Goal: Task Accomplishment & Management: Use online tool/utility

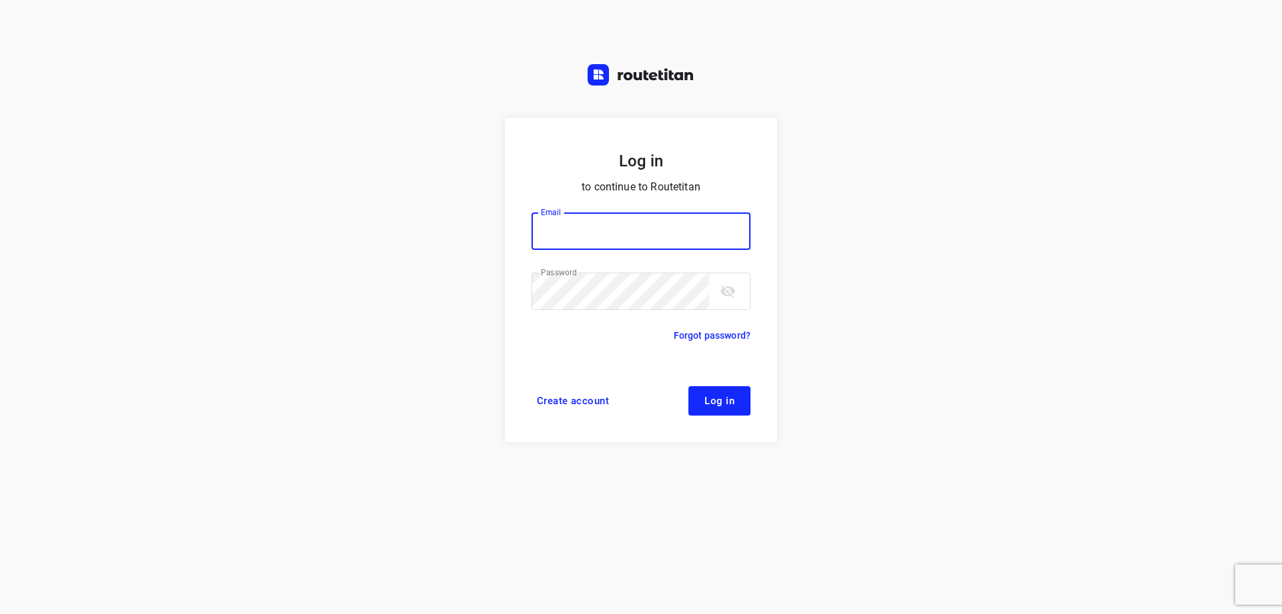
type input "[EMAIL_ADDRESS][DOMAIN_NAME]"
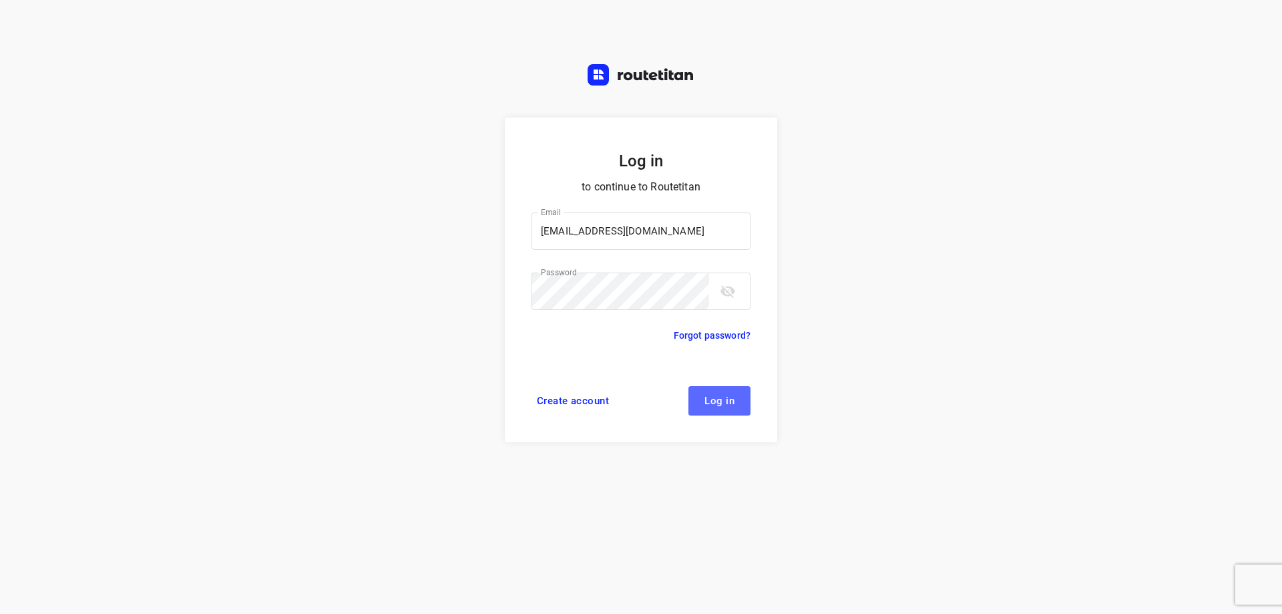
click at [731, 399] on span "Log in" at bounding box center [719, 400] width 30 height 11
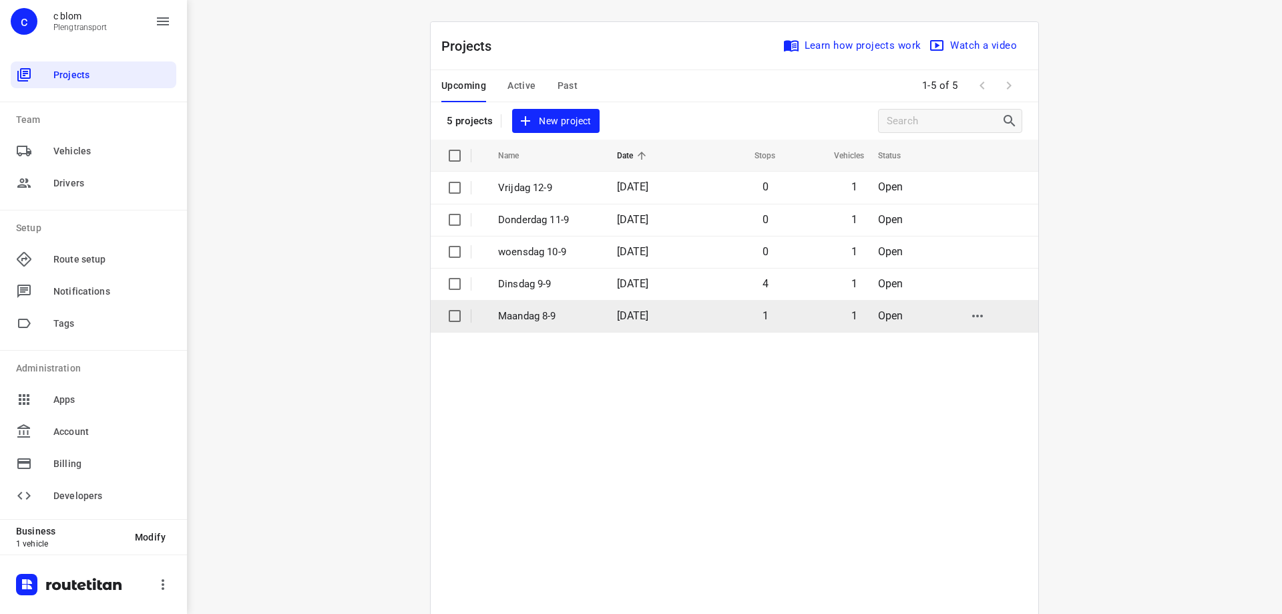
click at [576, 315] on p "Maandag 8-9" at bounding box center [547, 315] width 99 height 15
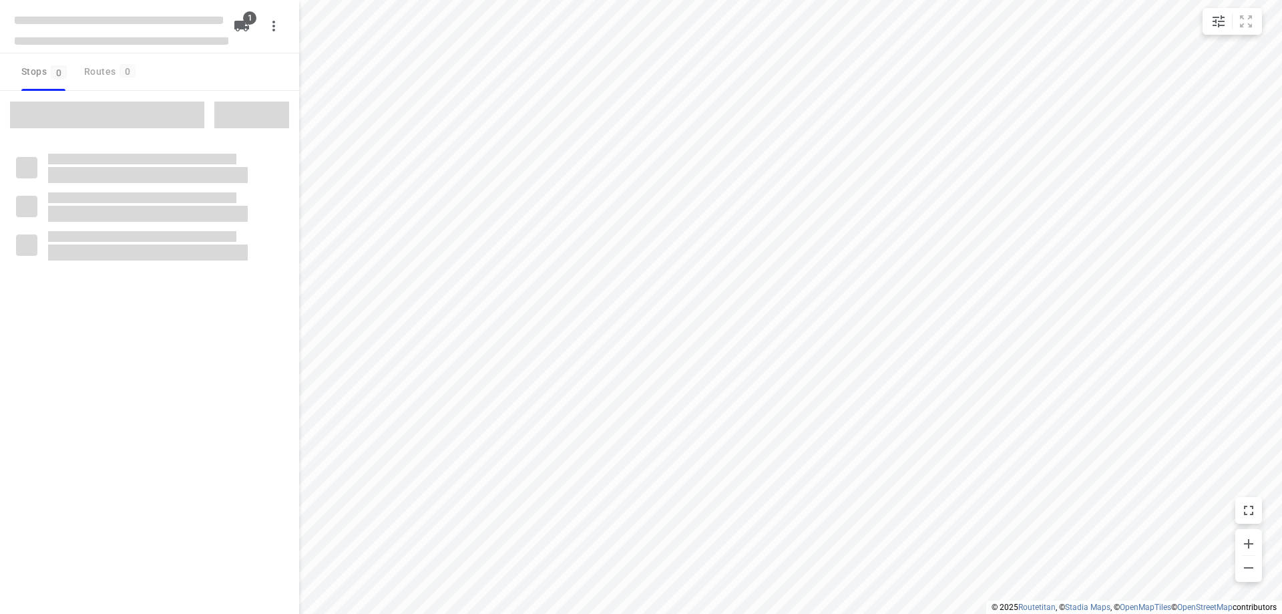
type input "distance"
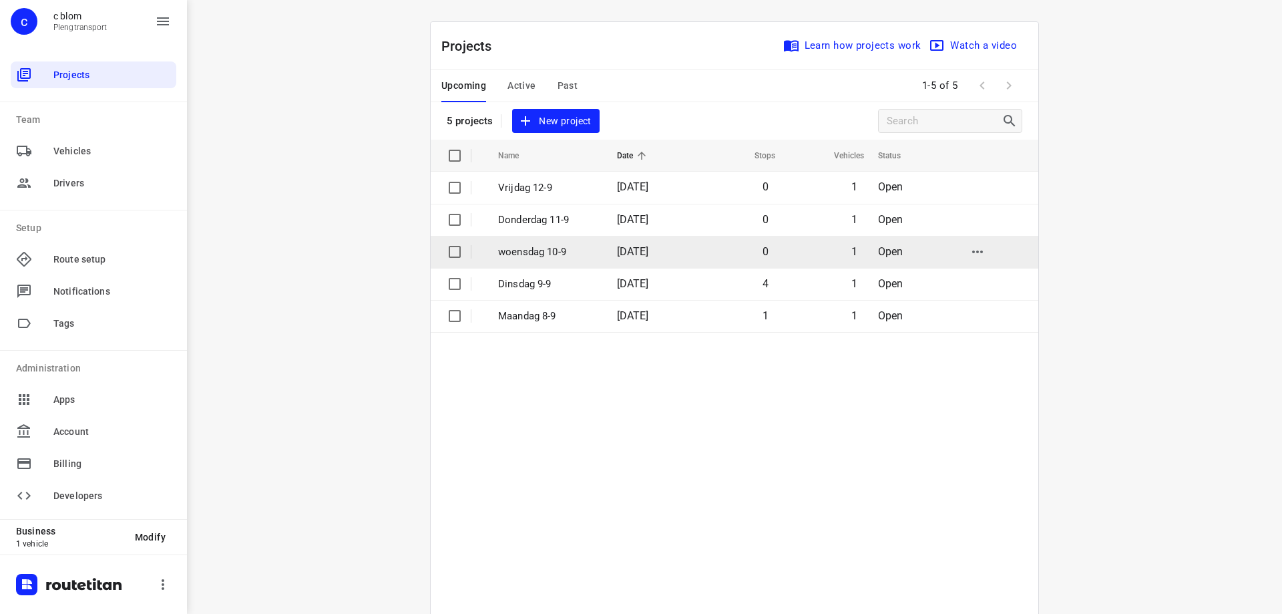
click at [552, 246] on p "woensdag 10-9" at bounding box center [547, 251] width 99 height 15
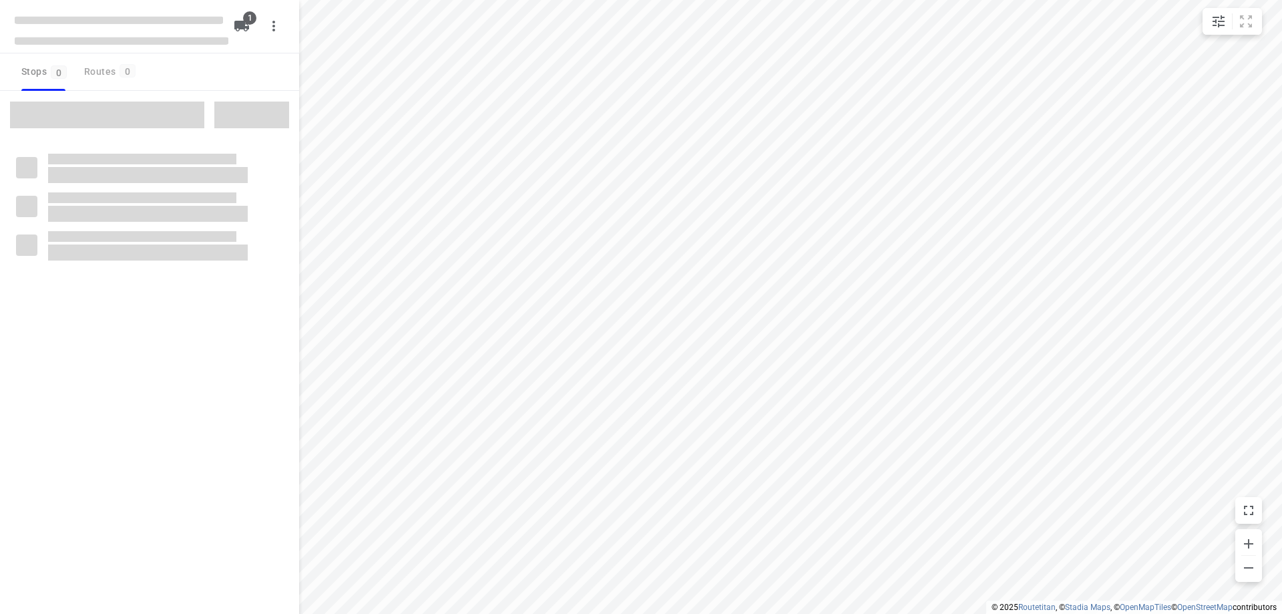
type input "distance"
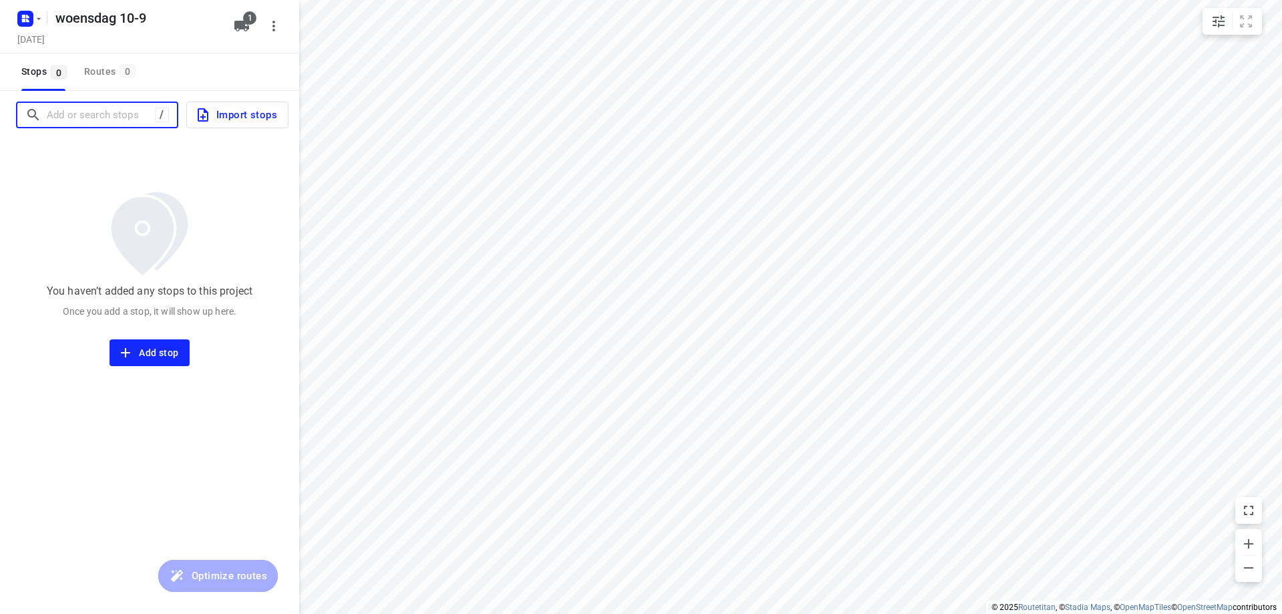
click at [109, 114] on input "Add or search stops" at bounding box center [101, 115] width 108 height 21
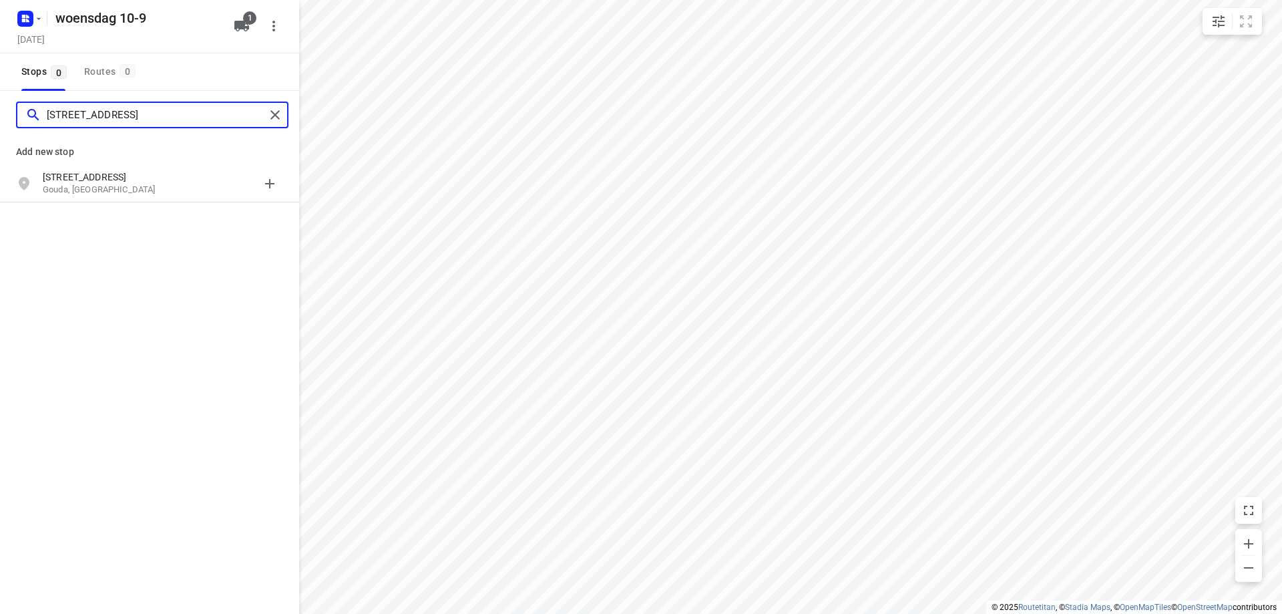
type input "wielewaalstraat 9 gouda"
click at [155, 180] on p "Wielewaalstraat 9" at bounding box center [104, 176] width 123 height 13
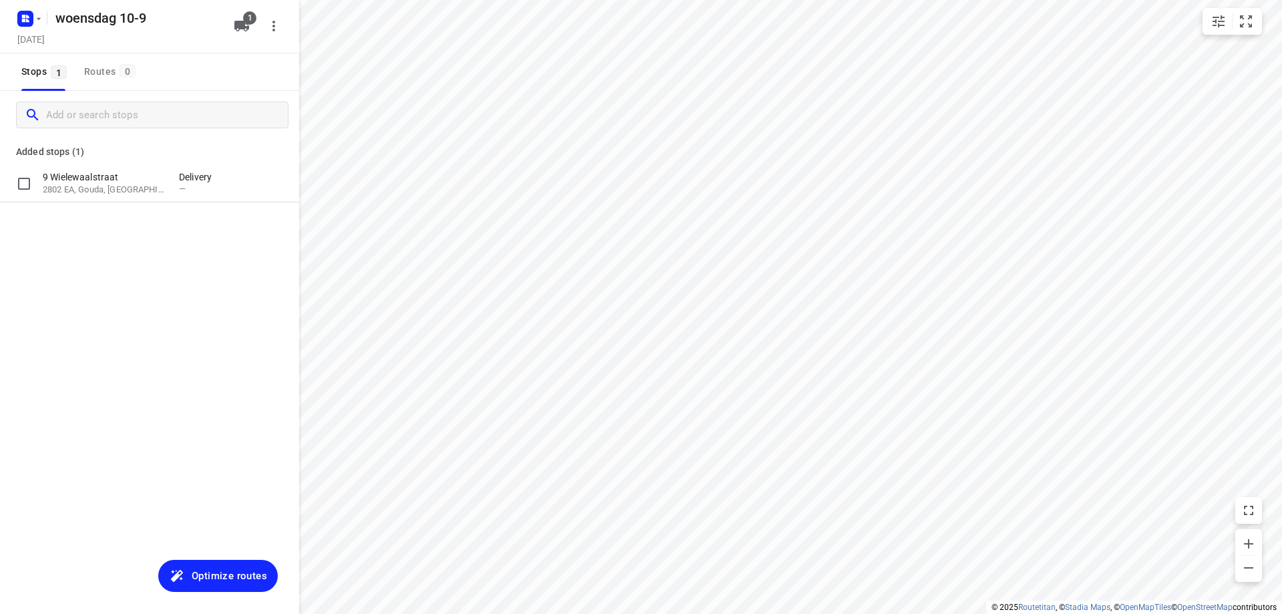
click at [155, 180] on p "9 Wielewaalstraat" at bounding box center [104, 176] width 123 height 13
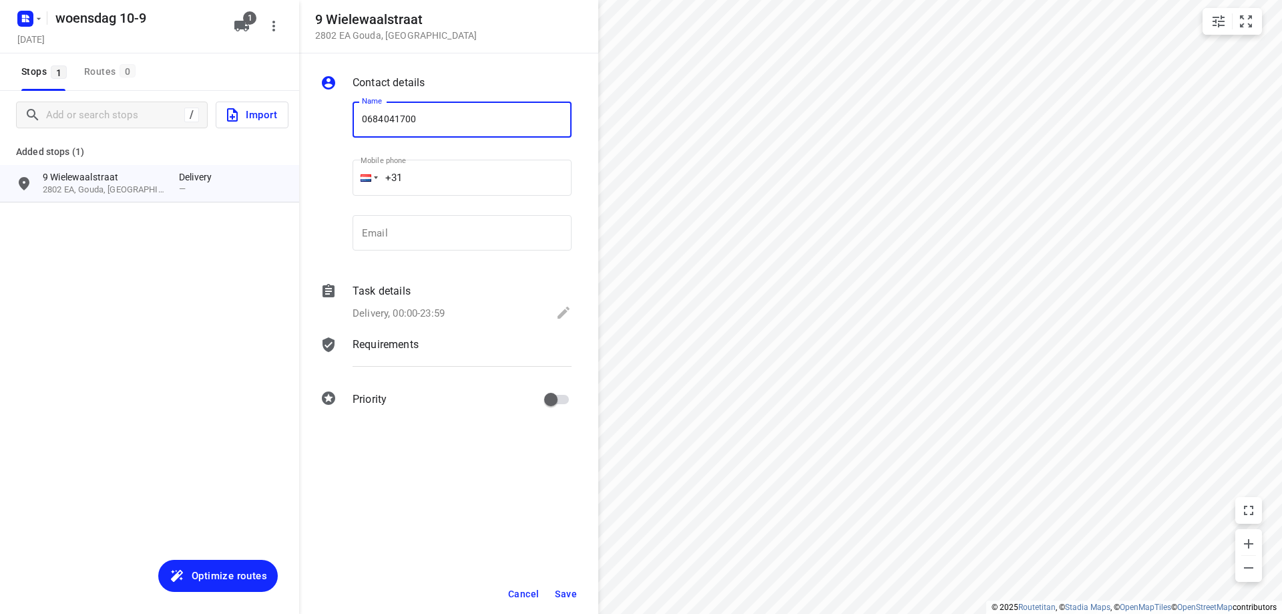
type input "0684041700"
click at [573, 590] on span "Save" at bounding box center [566, 593] width 22 height 11
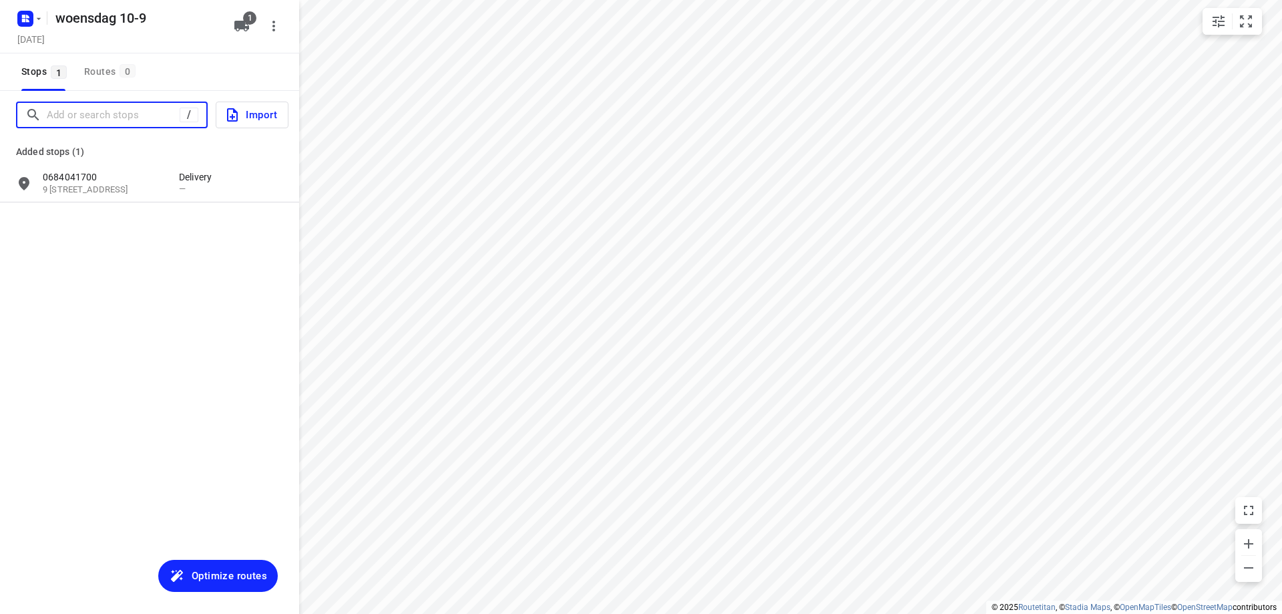
click at [80, 120] on input "Add or search stops" at bounding box center [113, 115] width 133 height 21
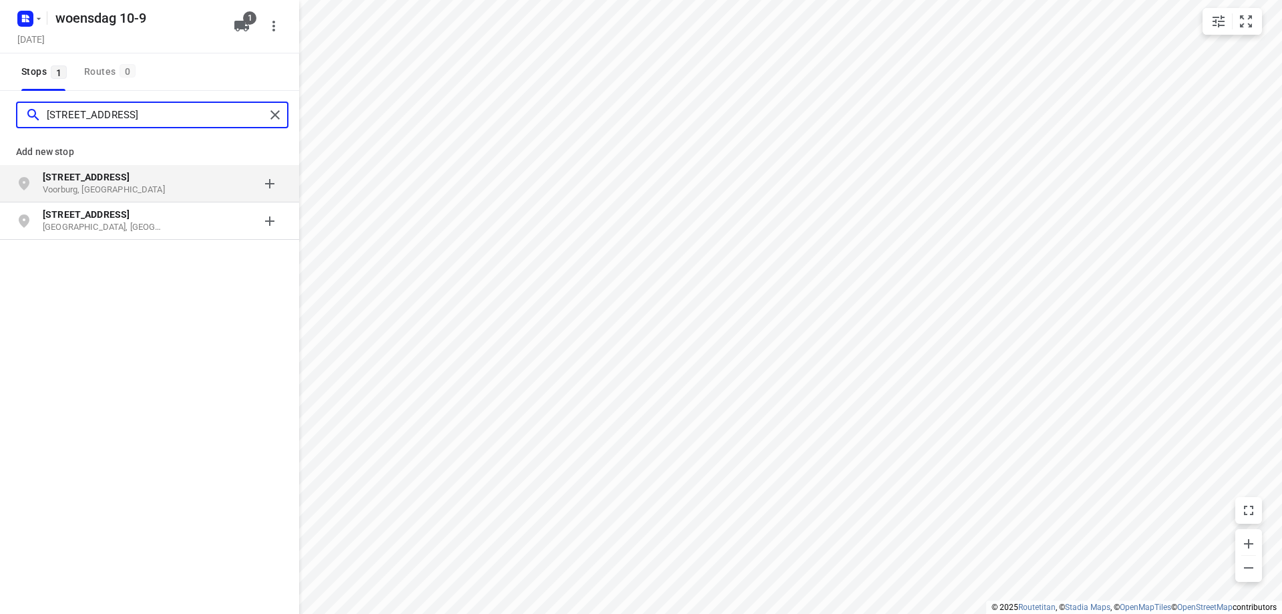
type input "van heurnstraat 98"
click at [93, 181] on b "Van Heurnstraat 98" at bounding box center [86, 177] width 87 height 11
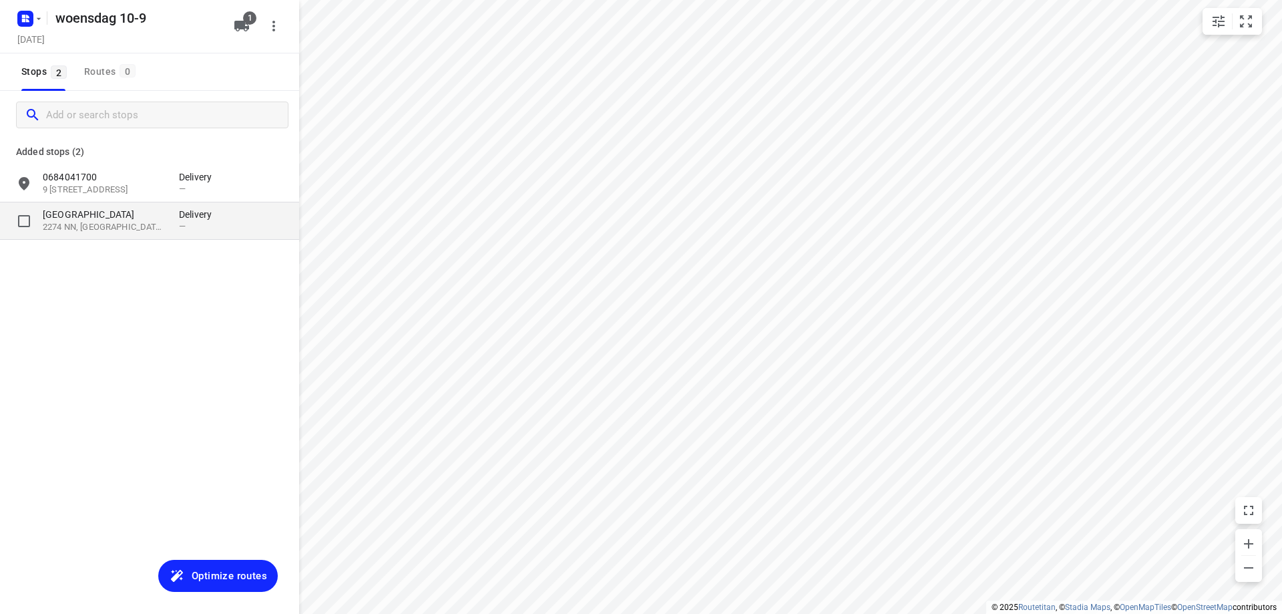
click at [65, 227] on p "2274 NN, Voorburg, NL" at bounding box center [104, 227] width 123 height 13
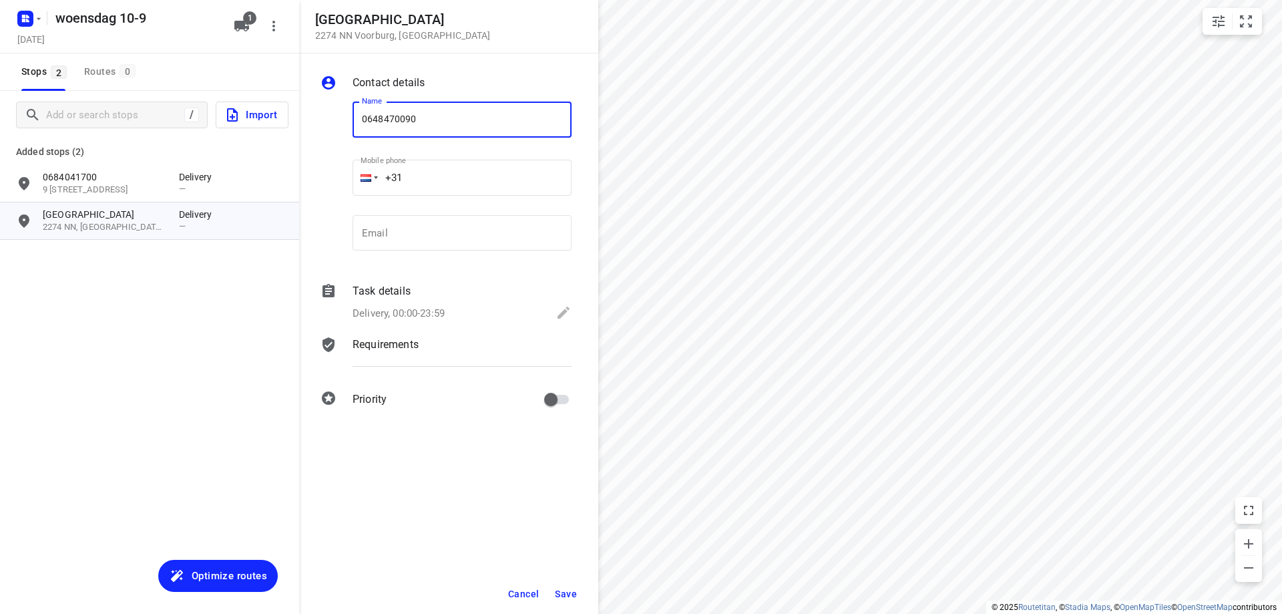
type input "0648470090"
click at [574, 590] on span "Save" at bounding box center [566, 593] width 22 height 11
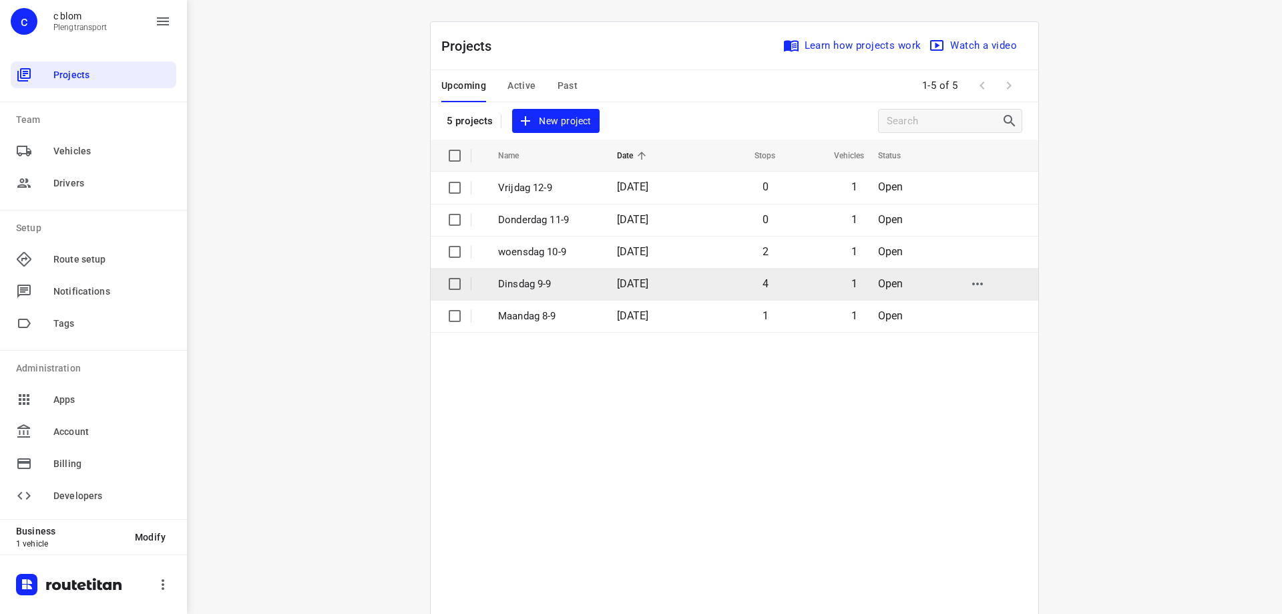
click at [606, 287] on td "09 Sep 2025" at bounding box center [649, 284] width 86 height 32
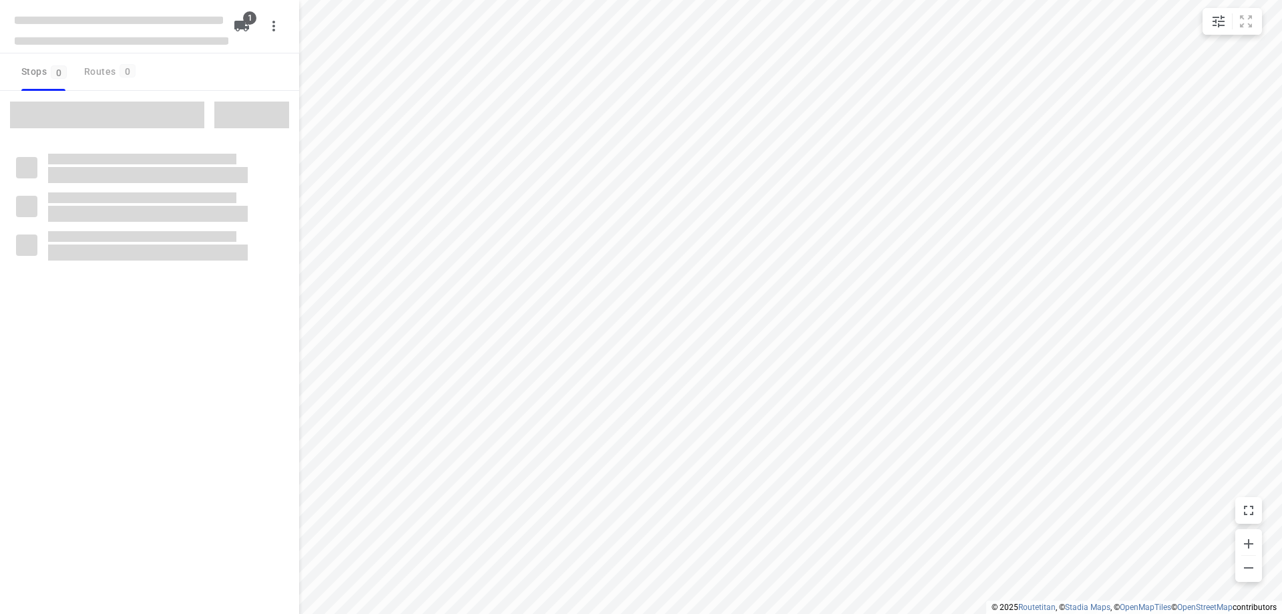
type input "distance"
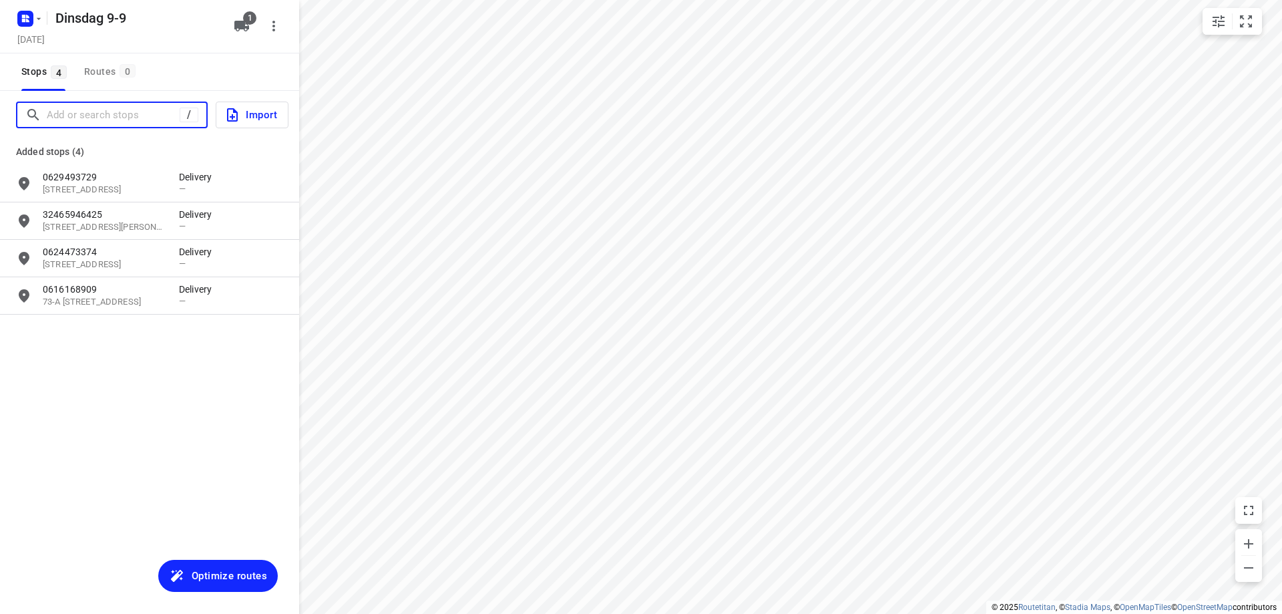
click at [100, 114] on input "Add or search stops" at bounding box center [113, 115] width 133 height 21
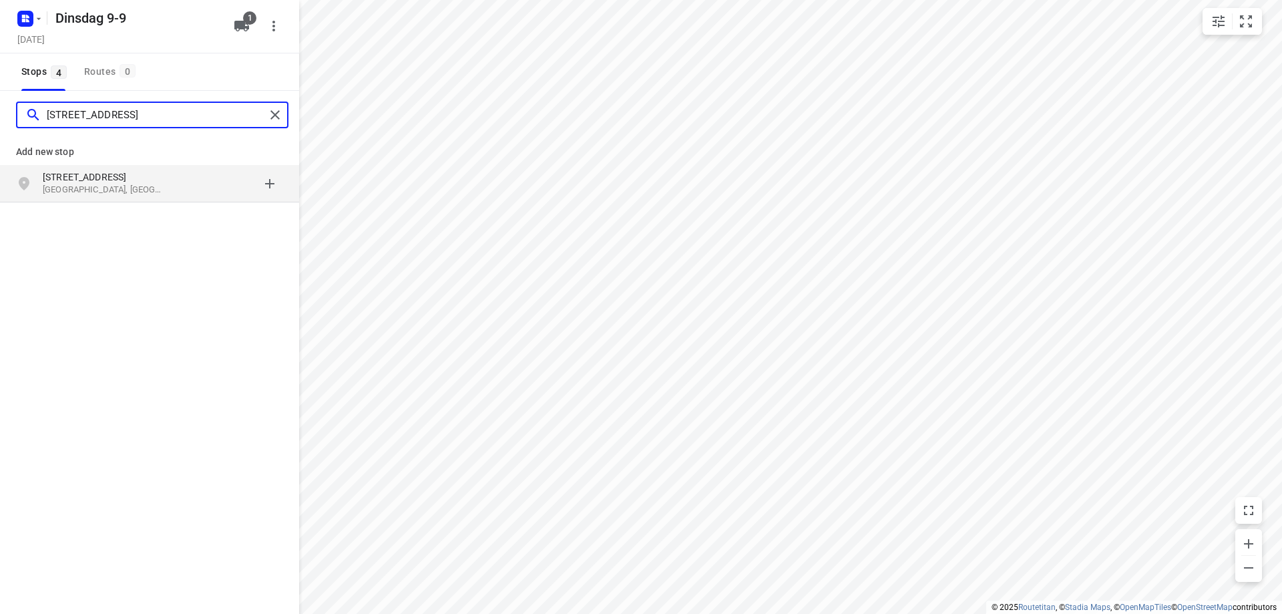
type input "hertog janstraat 36 sint"
click at [95, 185] on p "Sint-Oedenrode, Nederland" at bounding box center [104, 190] width 123 height 13
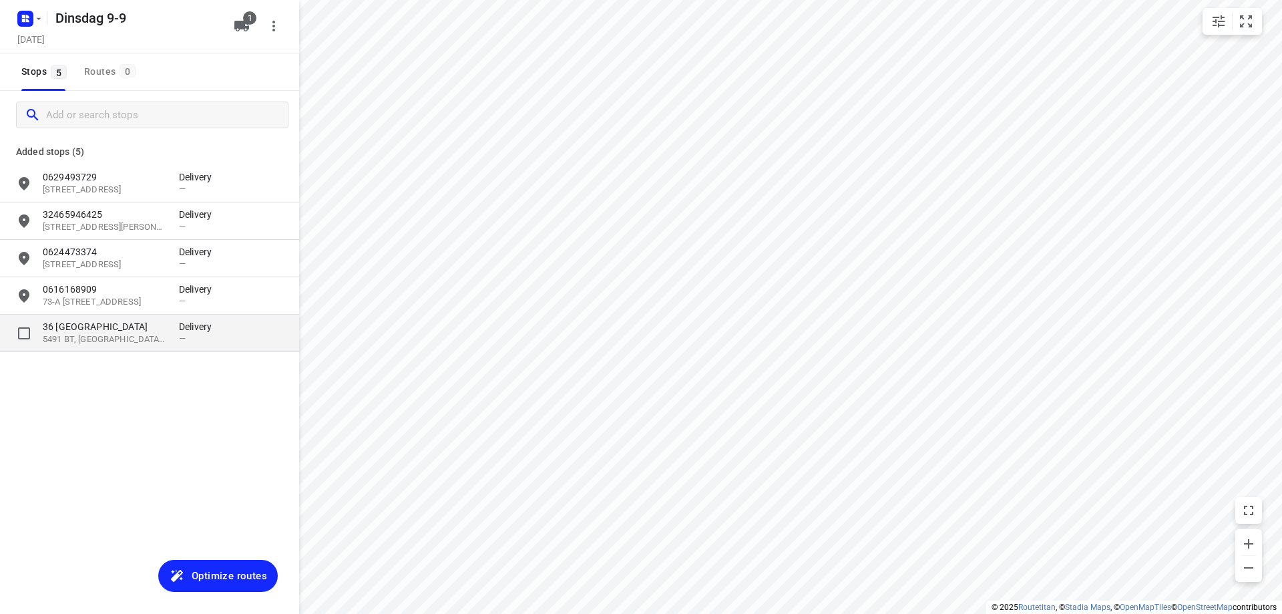
click at [120, 345] on p "5491 BT, Sint-Oedenrode, NL" at bounding box center [104, 339] width 123 height 13
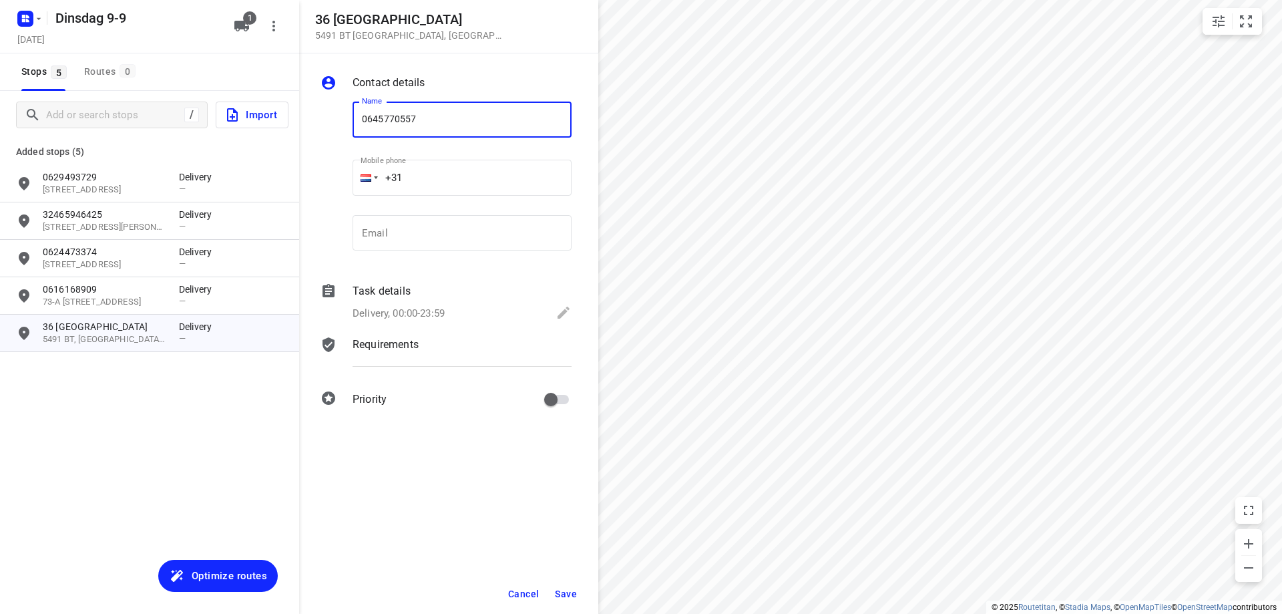
type input "0645770557"
click at [566, 589] on span "Save" at bounding box center [566, 593] width 22 height 11
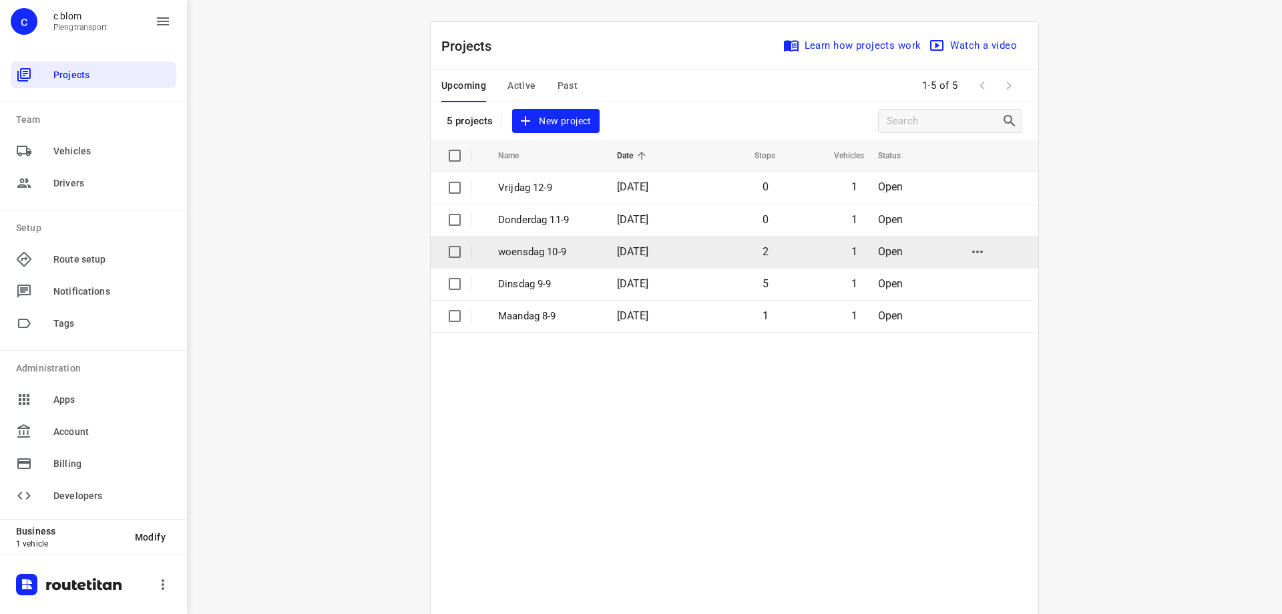
click at [576, 247] on p "woensdag 10-9" at bounding box center [547, 251] width 99 height 15
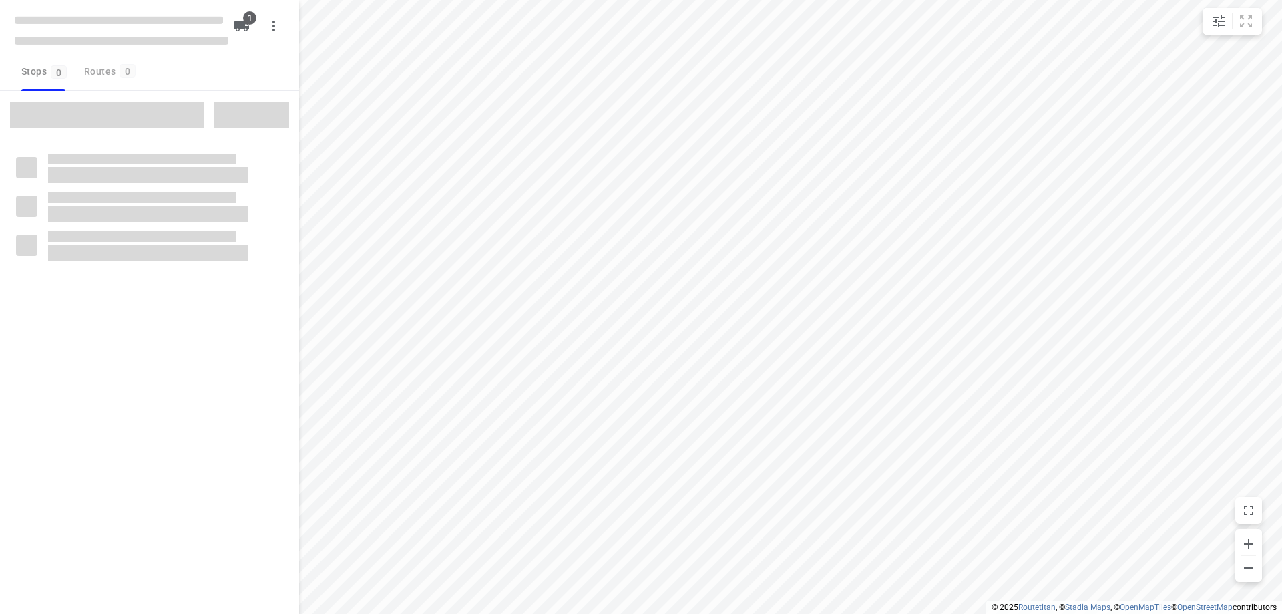
type input "distance"
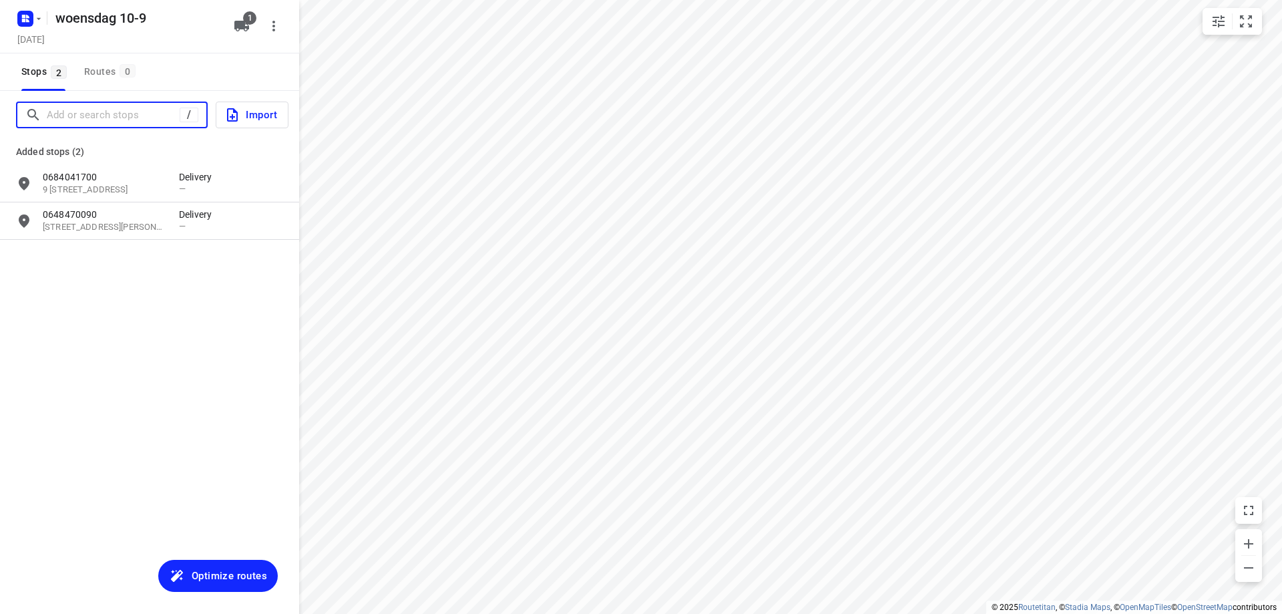
click at [112, 115] on input "Add or search stops" at bounding box center [113, 115] width 133 height 21
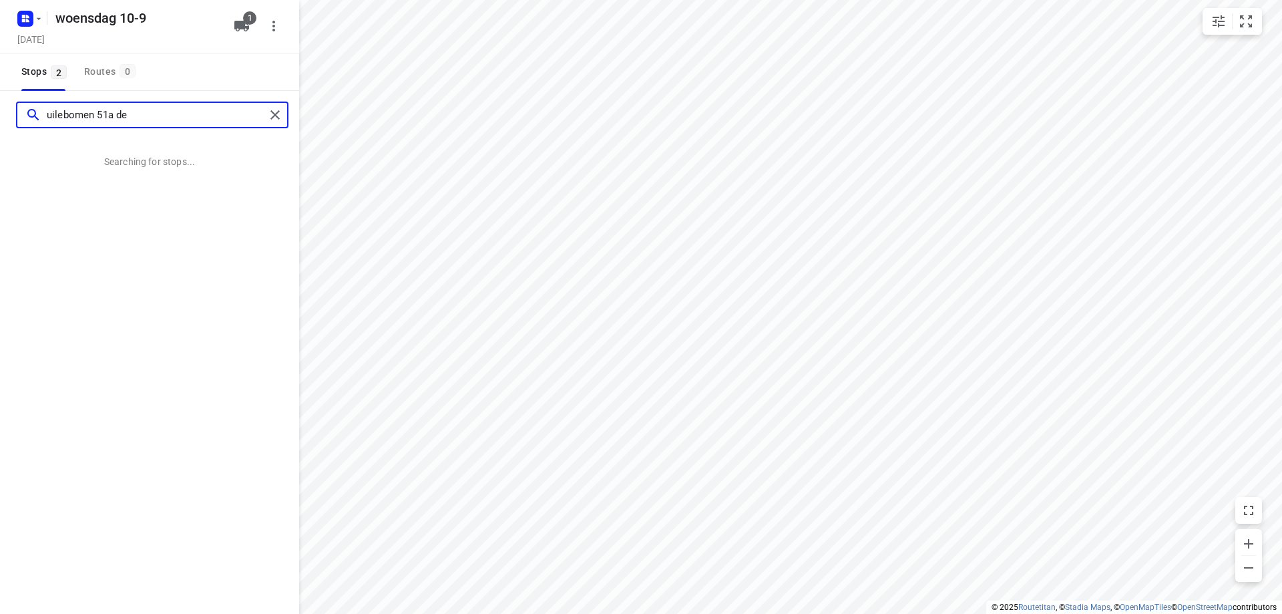
type input "uilebomen 51a de"
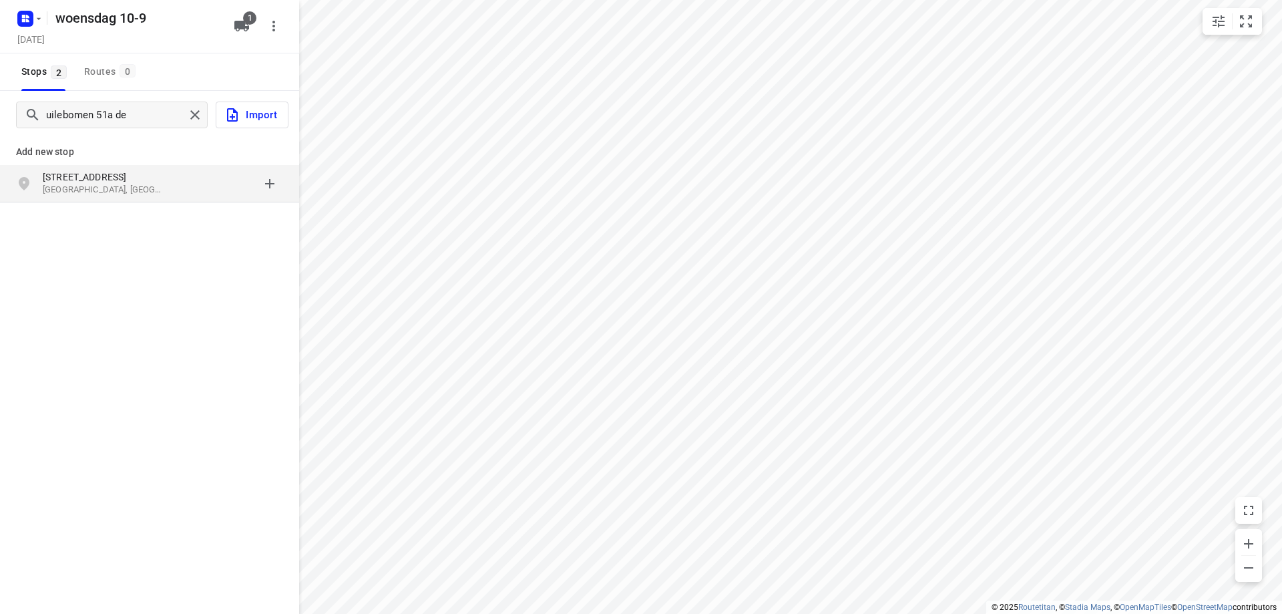
click at [156, 187] on p "Den Haag, Nederland" at bounding box center [104, 190] width 123 height 13
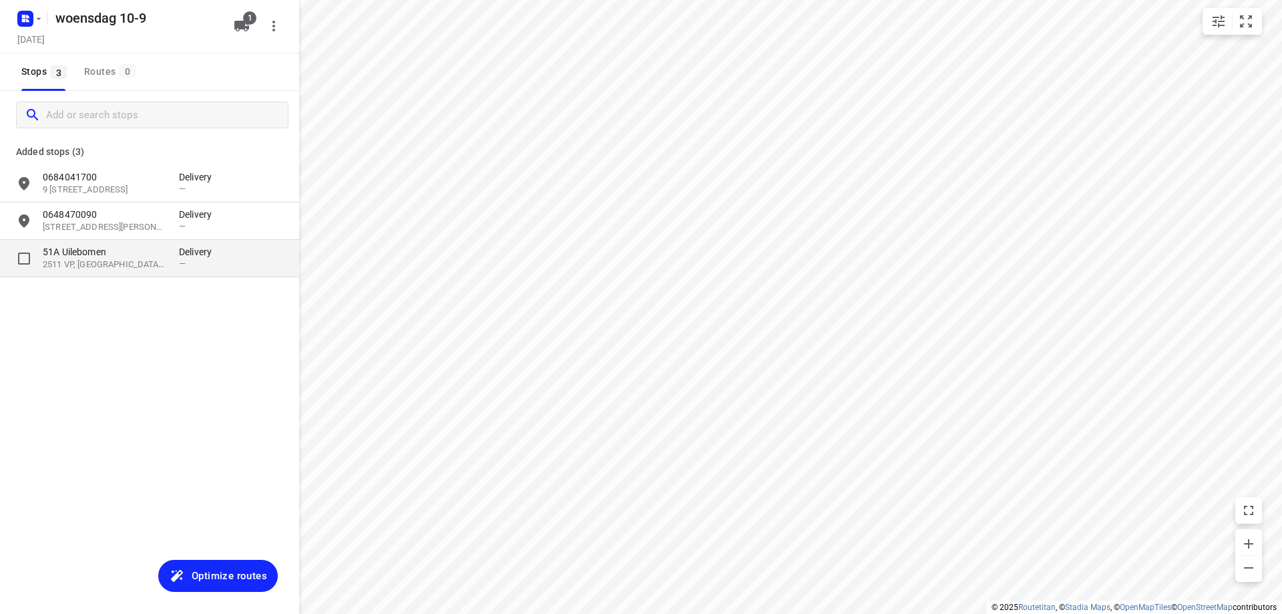
click at [149, 272] on div "51A Uilebomen 2511 VP, Den Haag, NL Delivery —" at bounding box center [149, 258] width 299 height 37
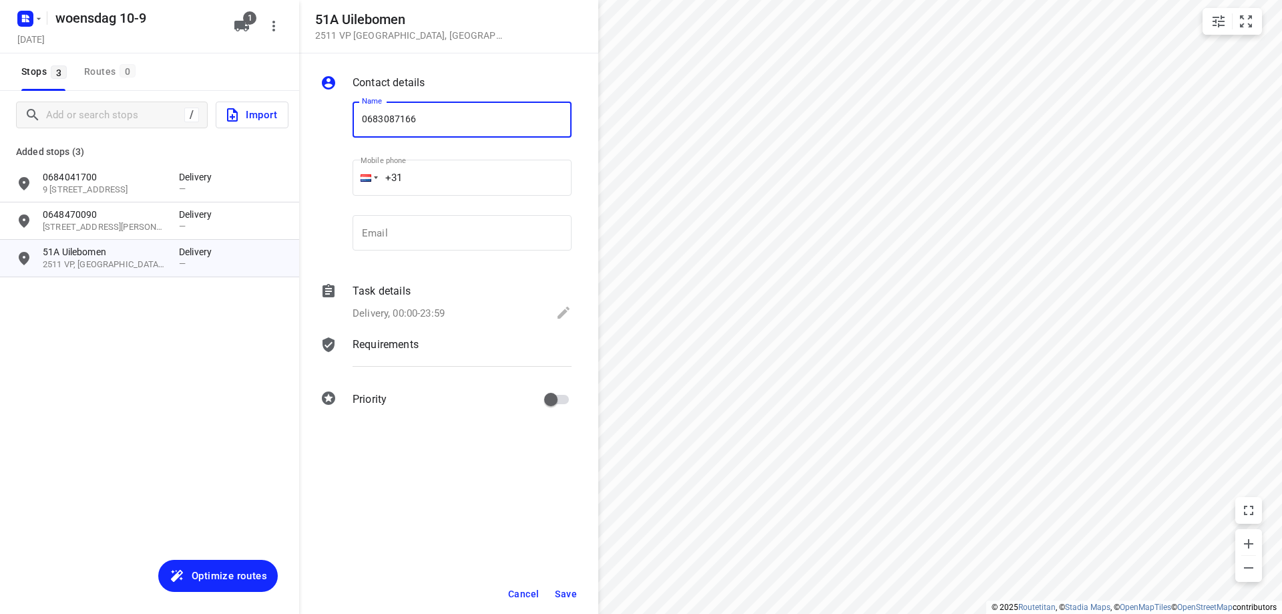
type input "0683087166"
click at [570, 596] on span "Save" at bounding box center [566, 593] width 22 height 11
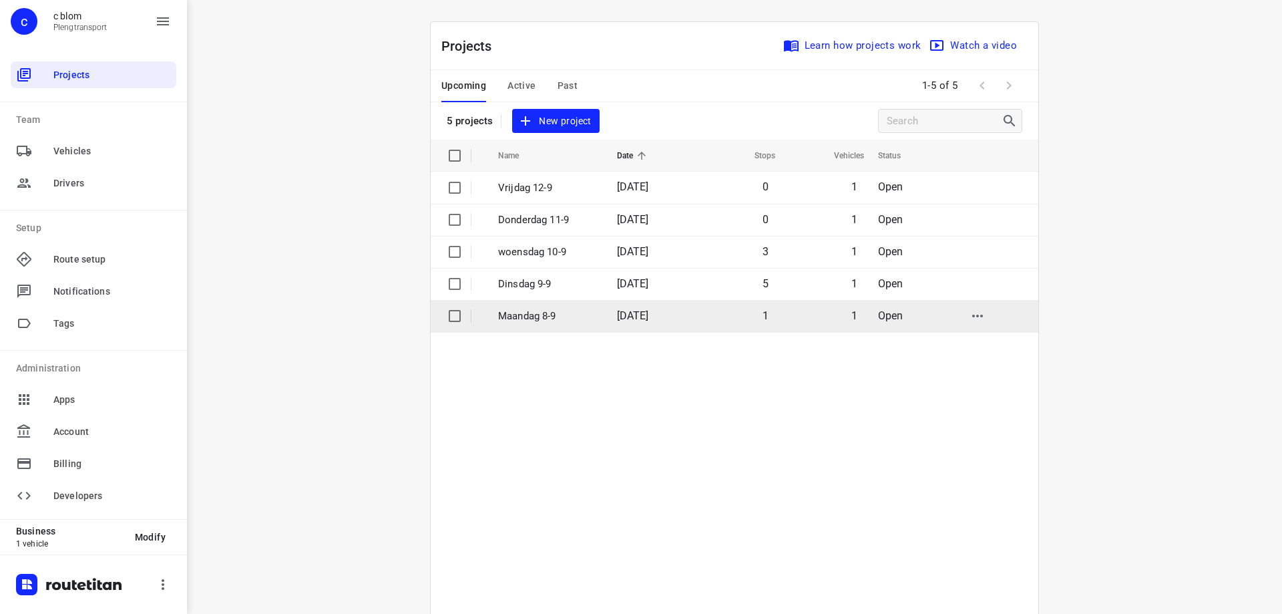
click at [547, 310] on p "Maandag 8-9" at bounding box center [547, 315] width 99 height 15
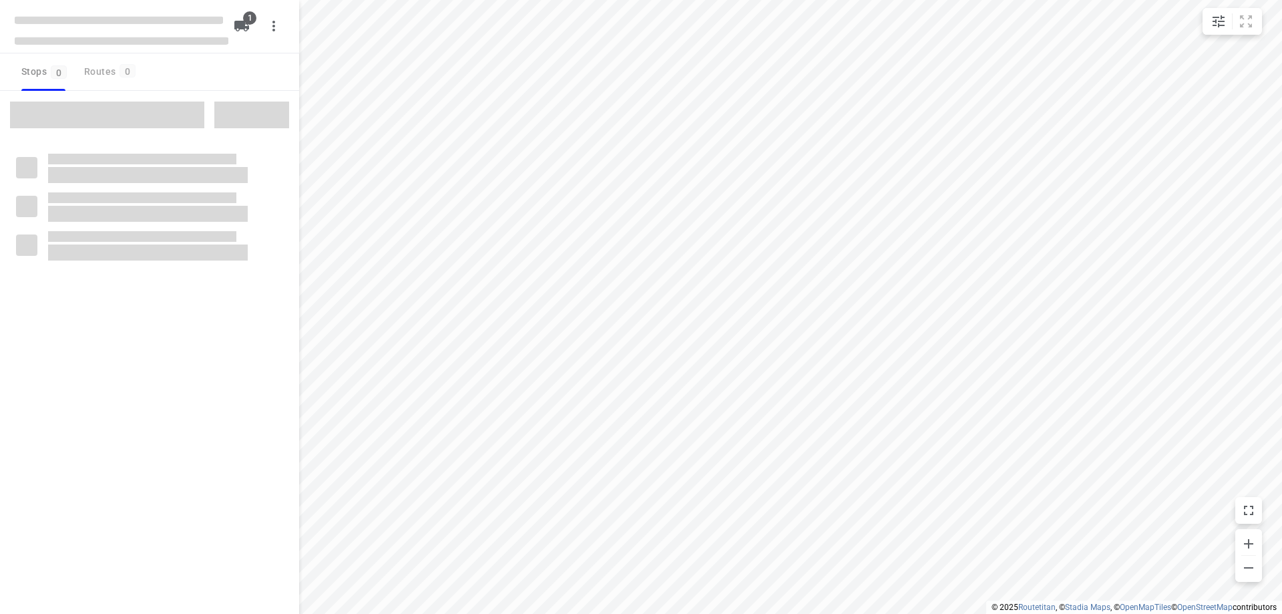
type input "distance"
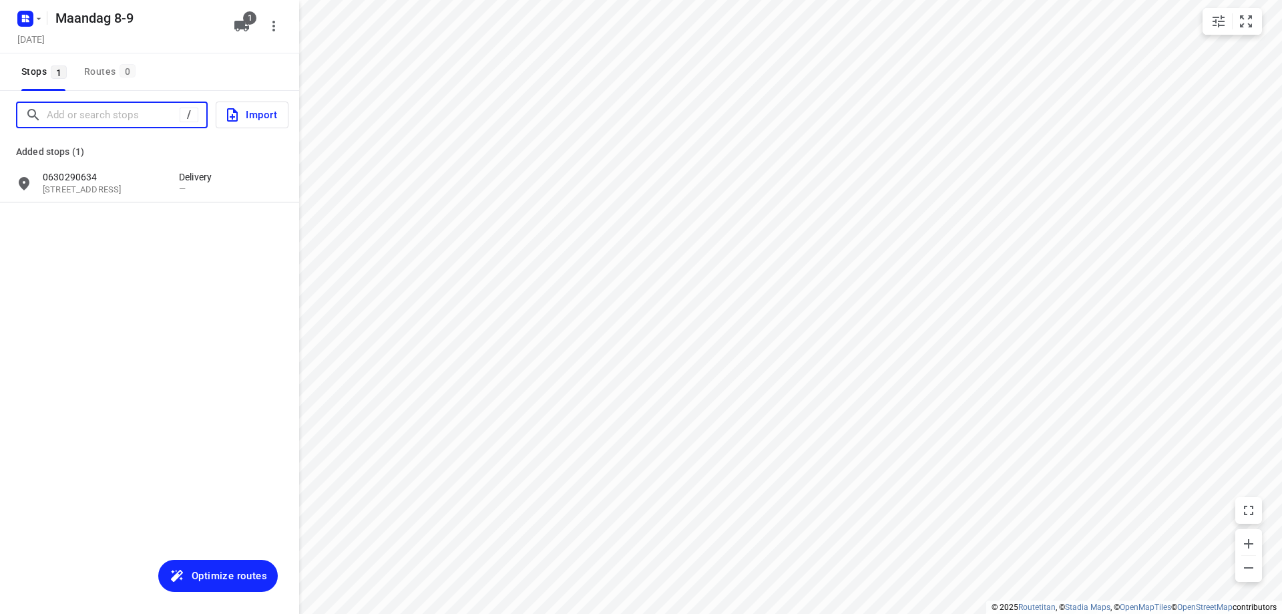
click at [142, 110] on input "Add or search stops" at bounding box center [113, 115] width 133 height 21
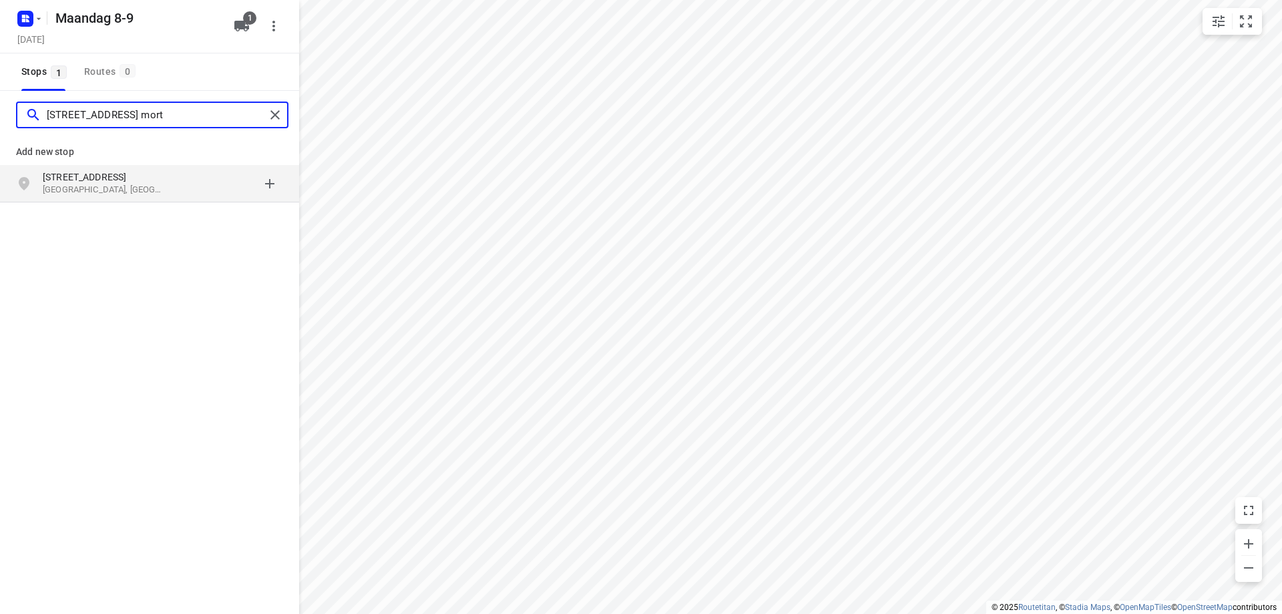
type input "edegemsestraat 253 mort"
click at [118, 188] on p "Mortsel, België" at bounding box center [104, 190] width 123 height 13
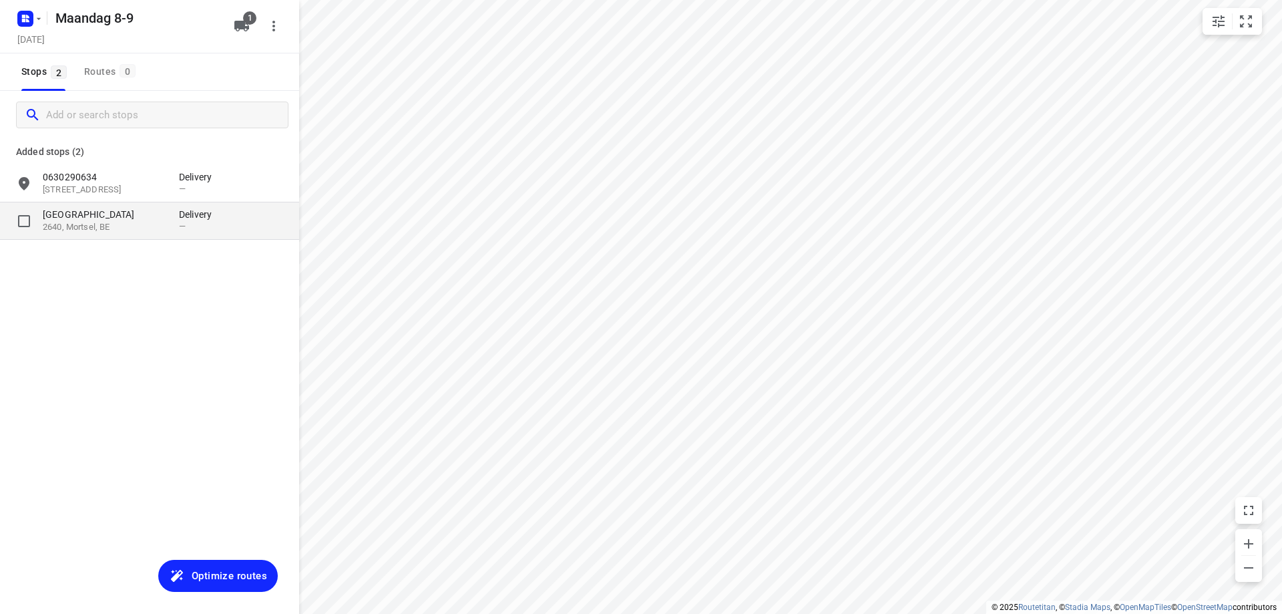
click at [118, 219] on p "253 Edegemsestraat" at bounding box center [104, 214] width 123 height 13
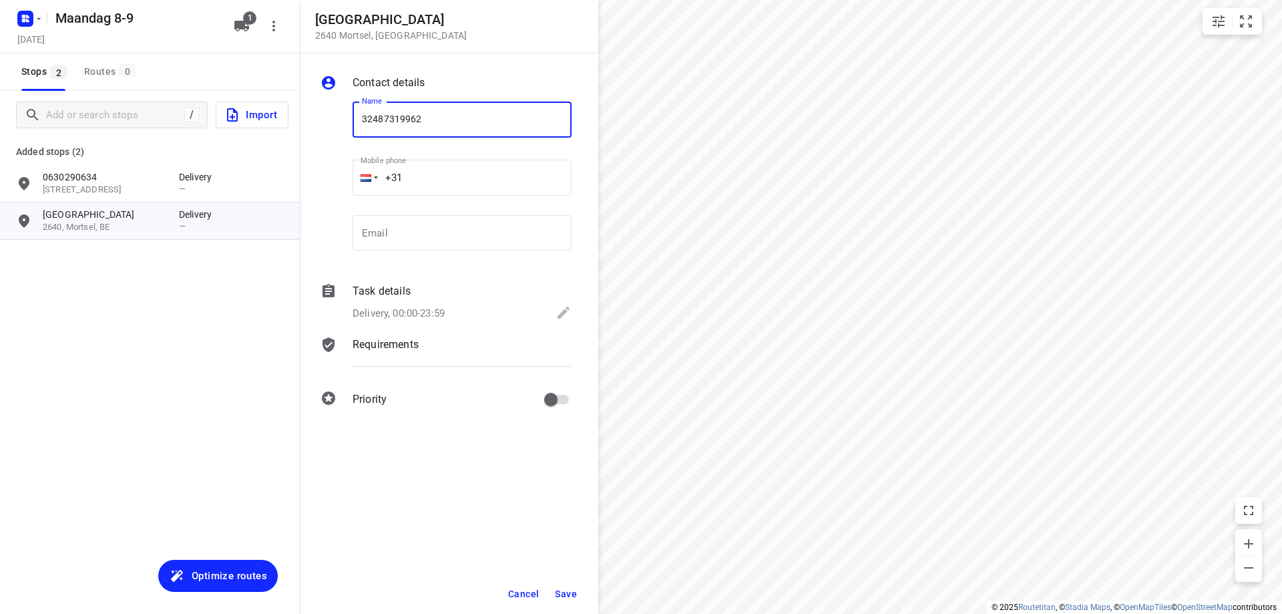
type input "32487319962"
click at [571, 591] on span "Save" at bounding box center [566, 593] width 22 height 11
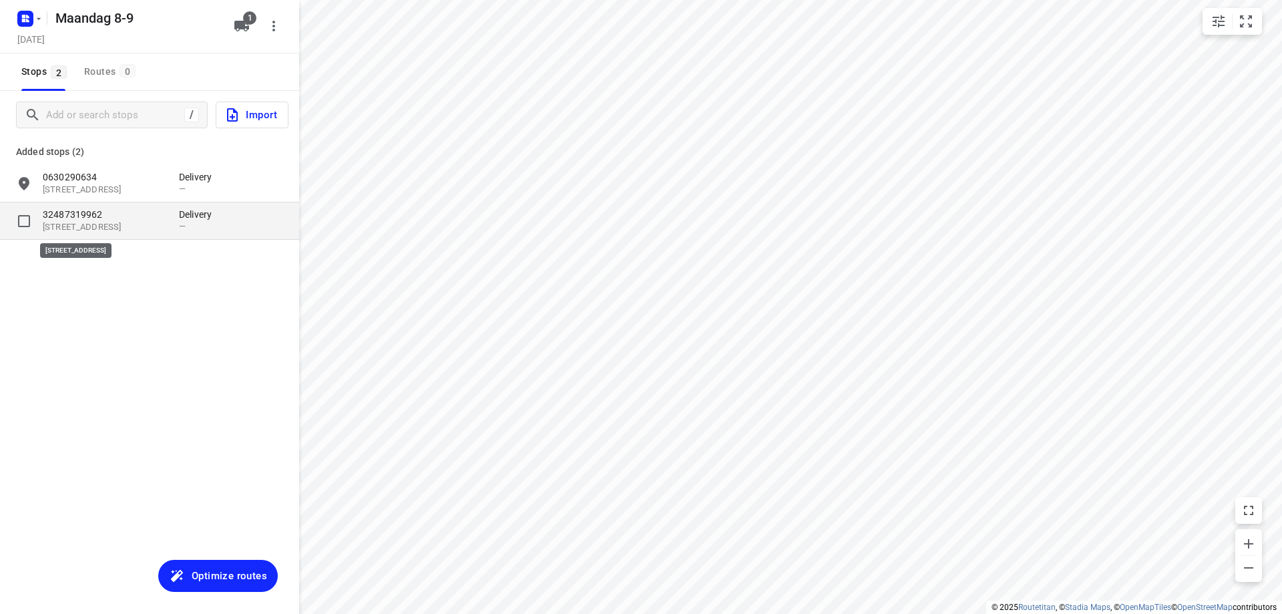
click at [160, 226] on p "253 Edegemsestraat, 2640, Mortsel, BE" at bounding box center [104, 227] width 123 height 13
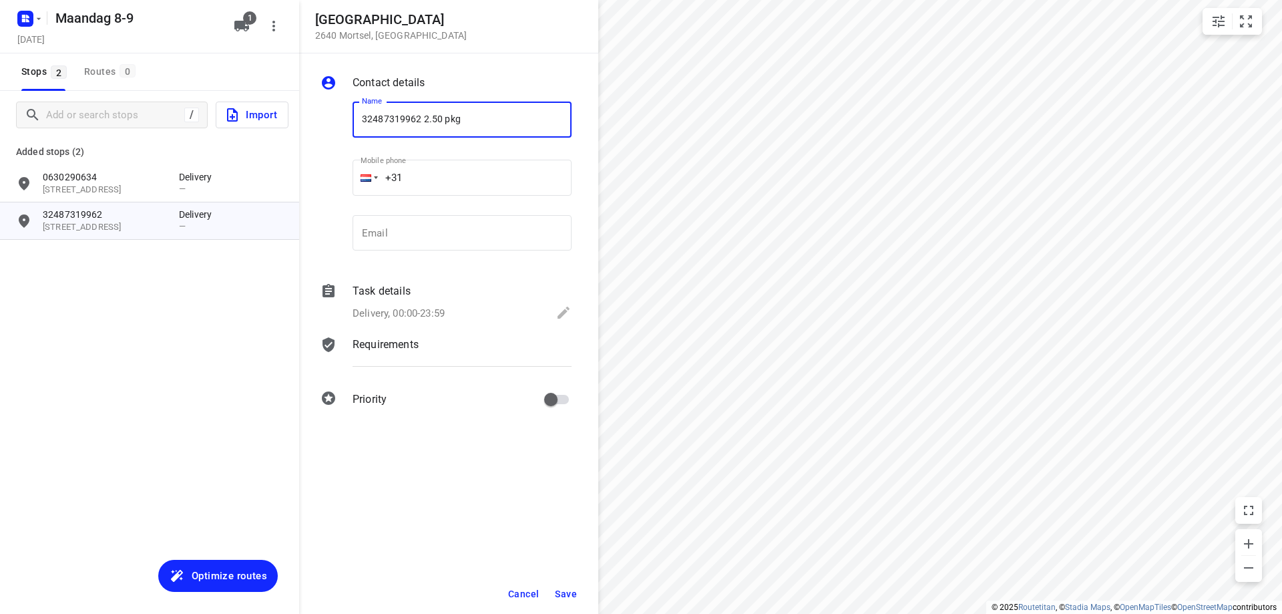
type input "32487319962 2.50 pkg"
click at [562, 592] on span "Save" at bounding box center [566, 593] width 22 height 11
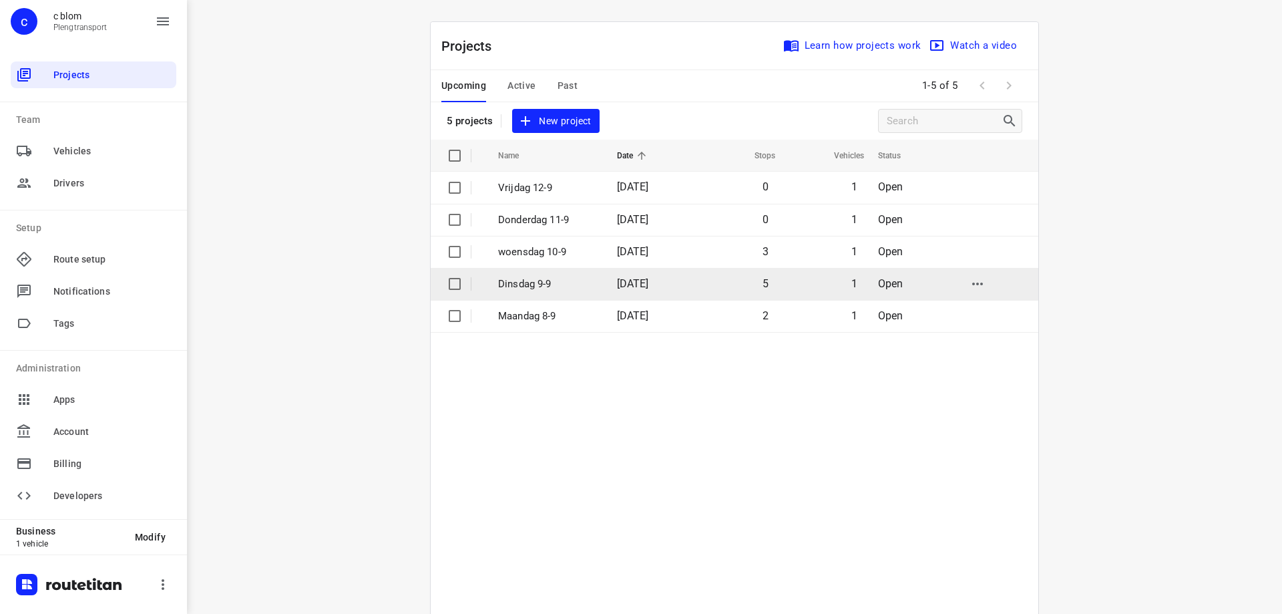
click at [534, 282] on p "Dinsdag 9-9" at bounding box center [547, 283] width 99 height 15
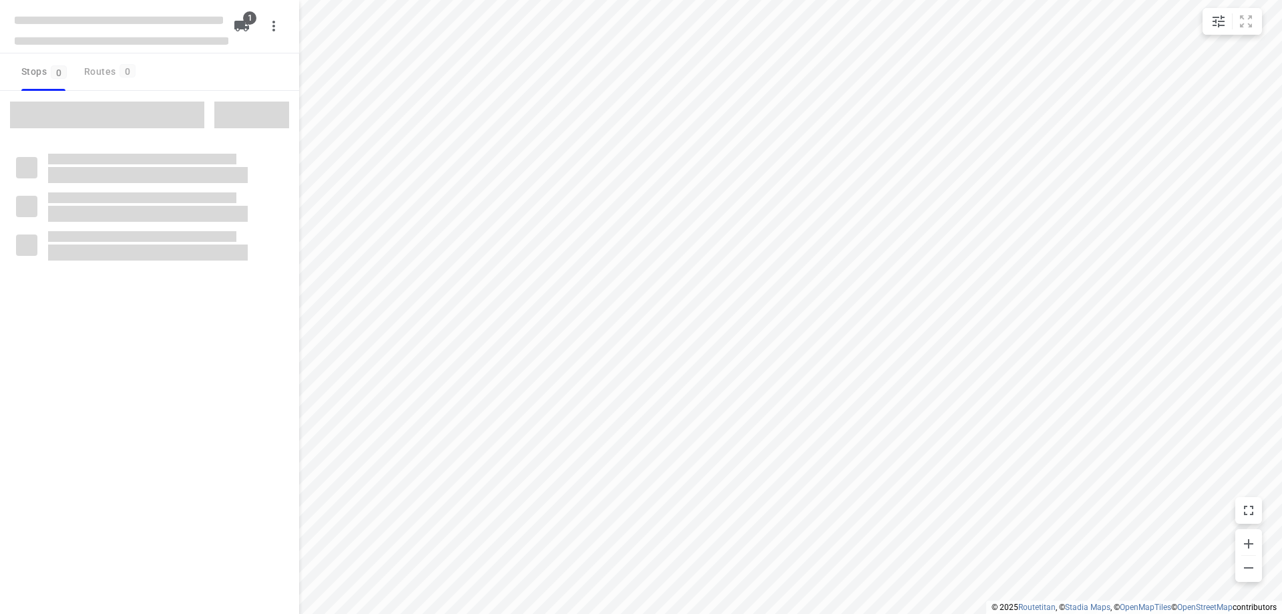
type input "distance"
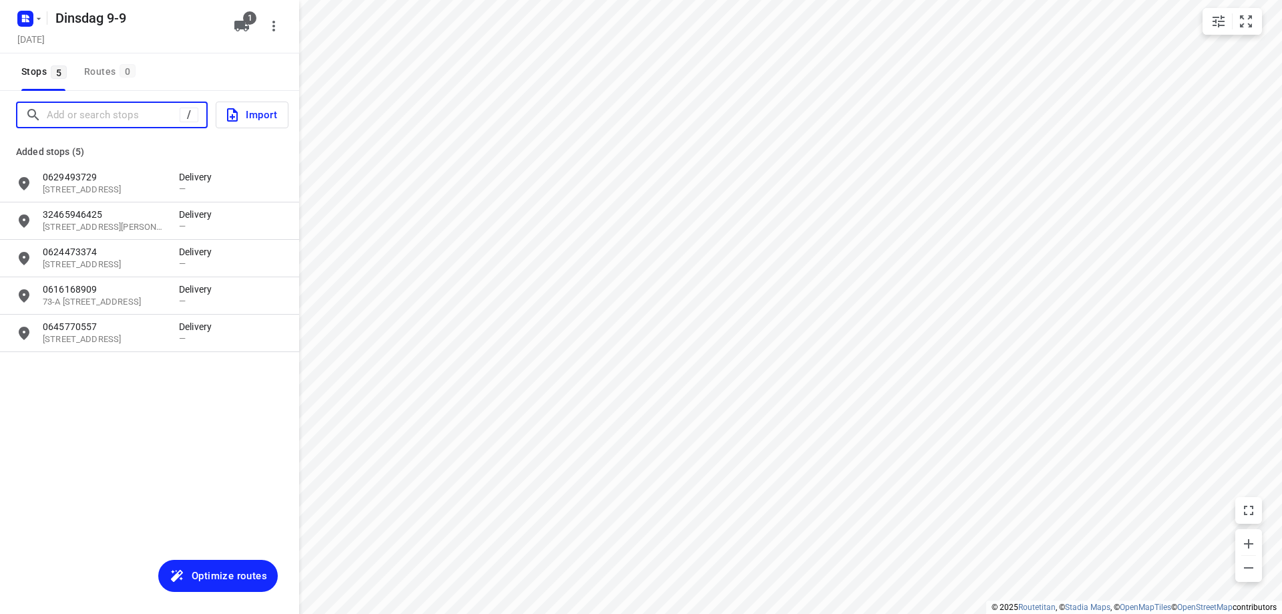
click at [118, 110] on input "Add or search stops" at bounding box center [113, 115] width 133 height 21
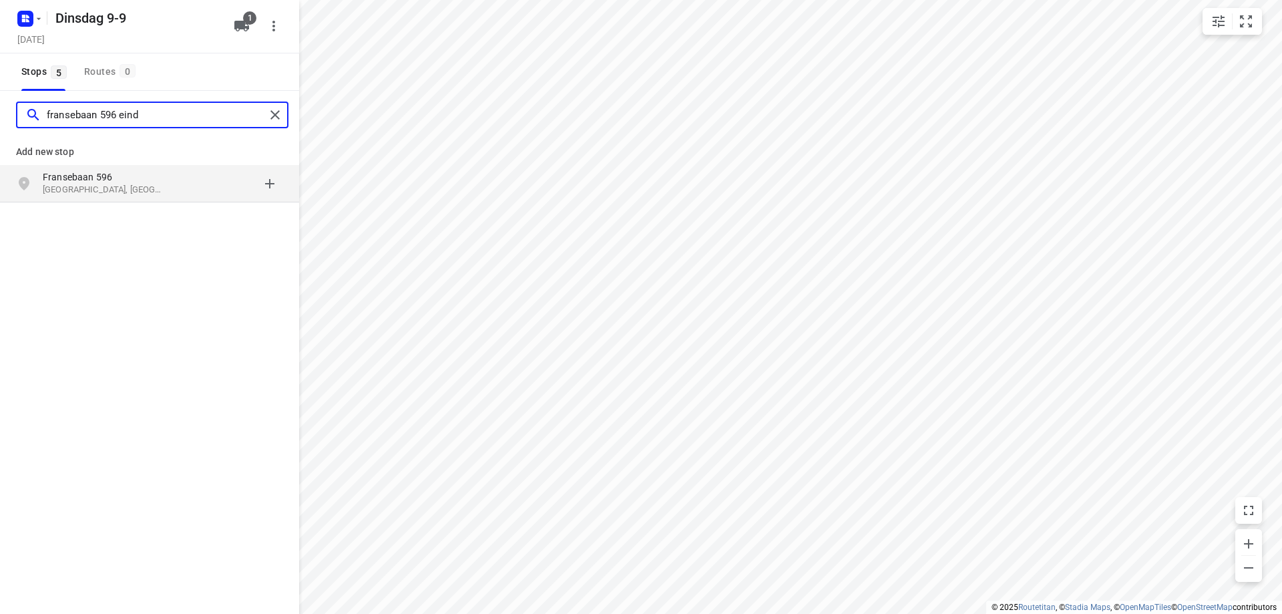
type input "fransebaan 596 eind"
click at [138, 188] on p "Eindhoven, Nederland" at bounding box center [104, 190] width 123 height 13
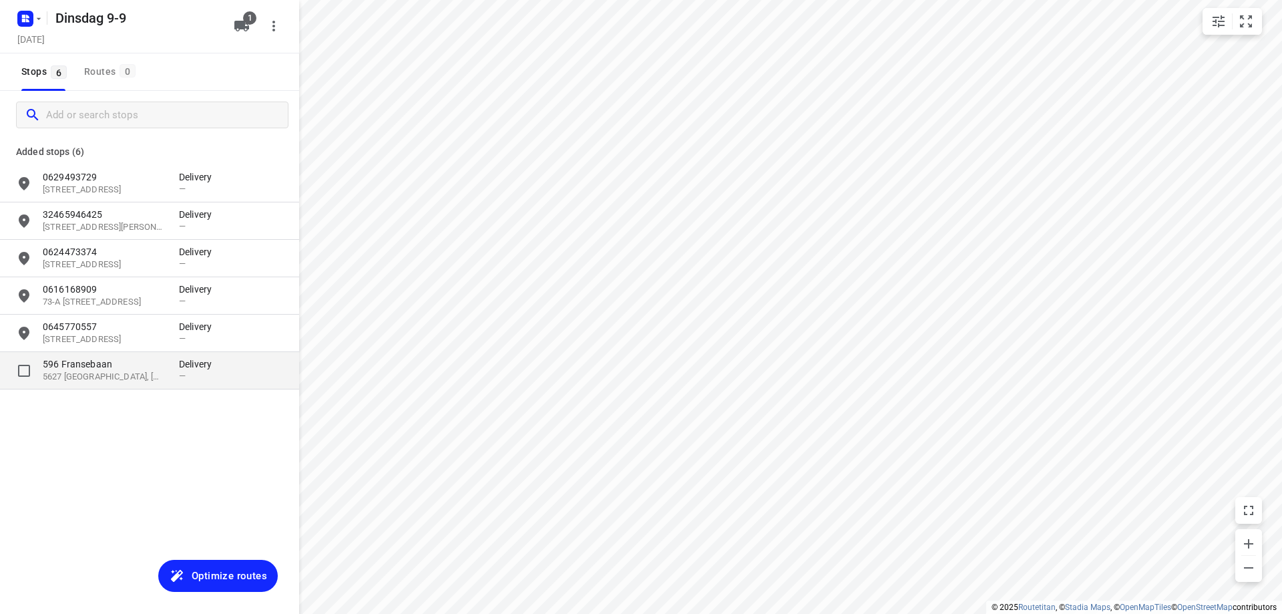
click at [142, 369] on p "596 Fransebaan" at bounding box center [104, 363] width 123 height 13
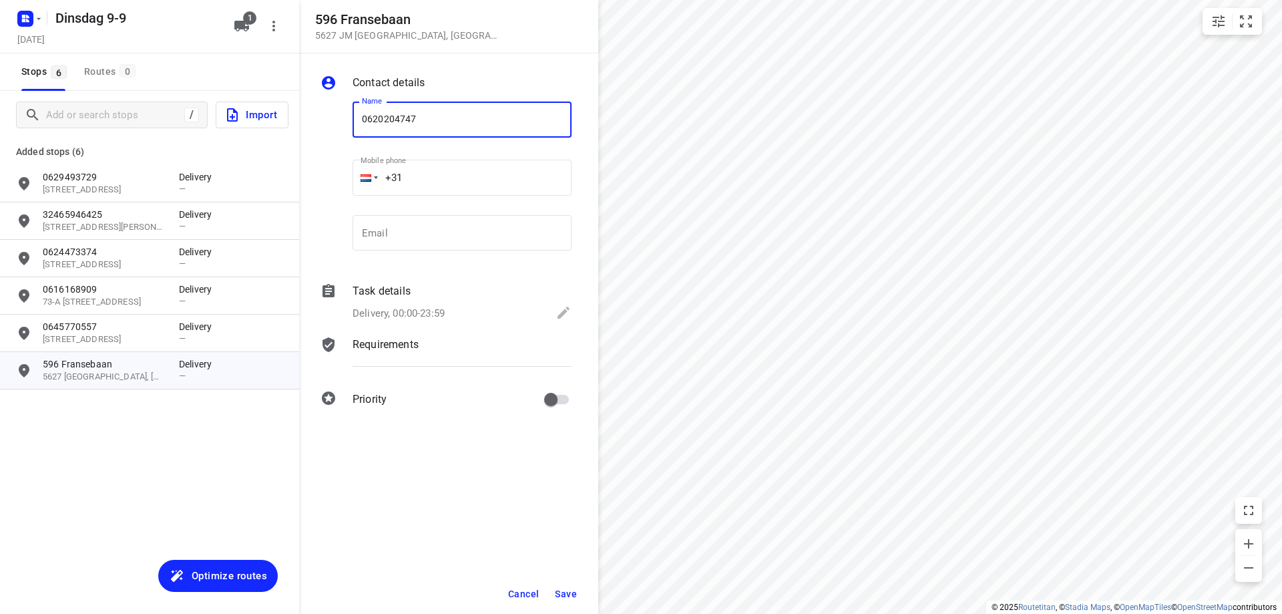
type input "0620204747"
click at [572, 593] on span "Save" at bounding box center [566, 593] width 22 height 11
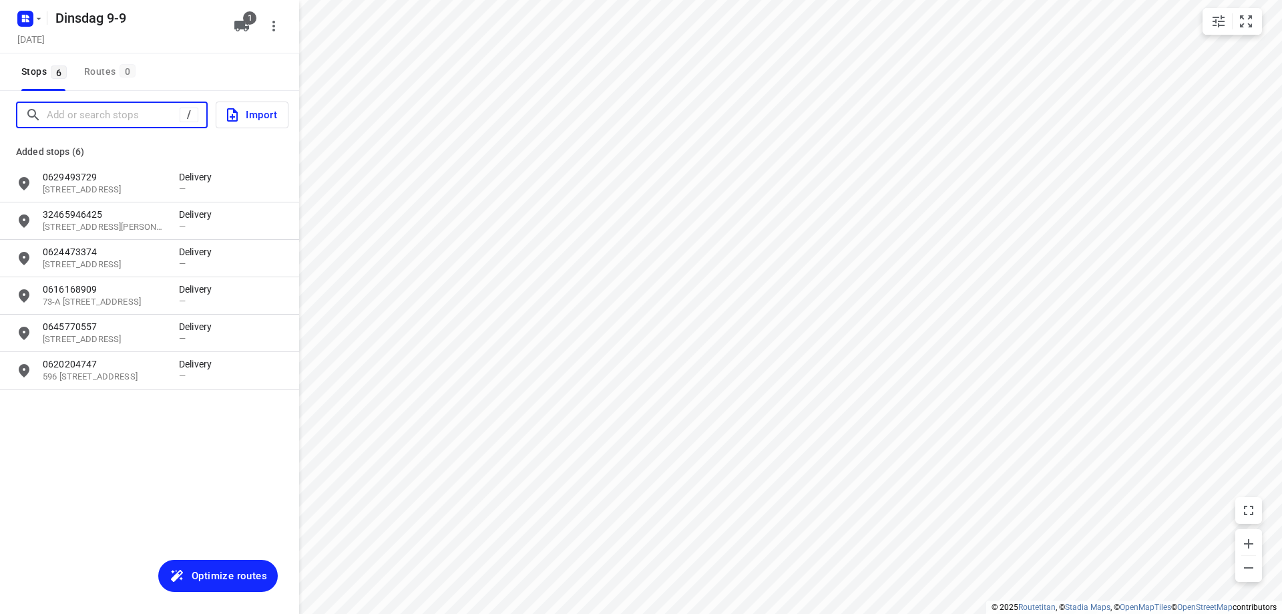
click at [67, 110] on input "Add or search stops" at bounding box center [113, 115] width 133 height 21
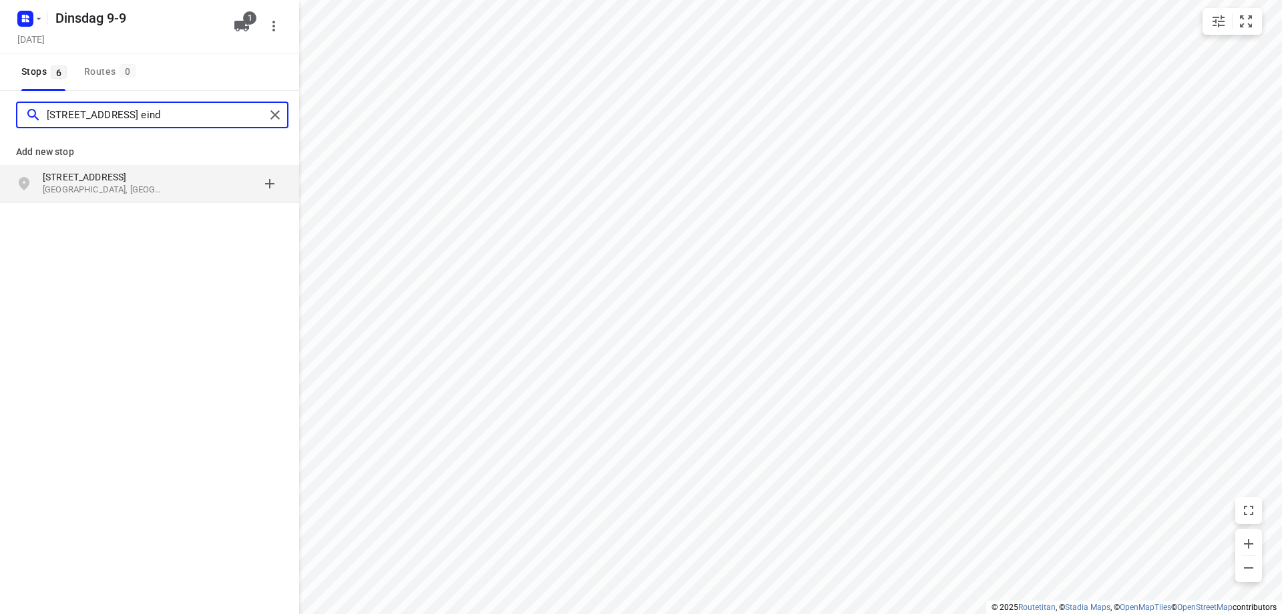
type input "thorvaldsenlaan 2a eind"
click at [80, 188] on p "Eindhoven, Nederland" at bounding box center [104, 190] width 123 height 13
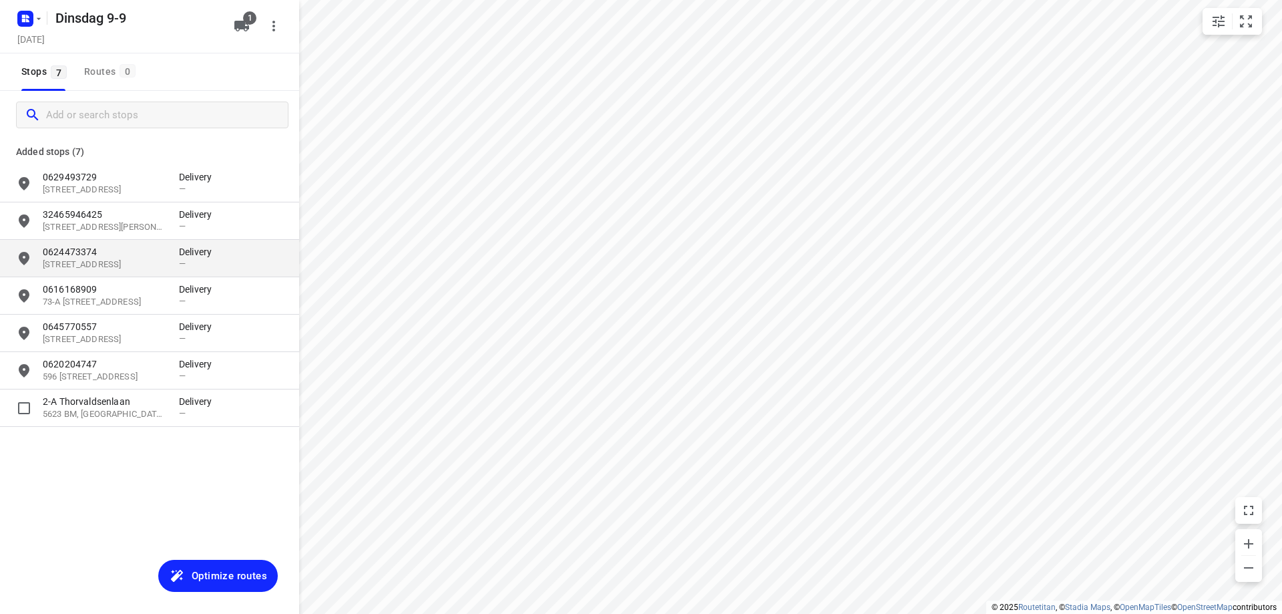
drag, startPoint x: 120, startPoint y: 411, endPoint x: 251, endPoint y: 274, distance: 189.4
click at [121, 411] on p "5623 BM, Eindhoven, NL" at bounding box center [104, 414] width 123 height 13
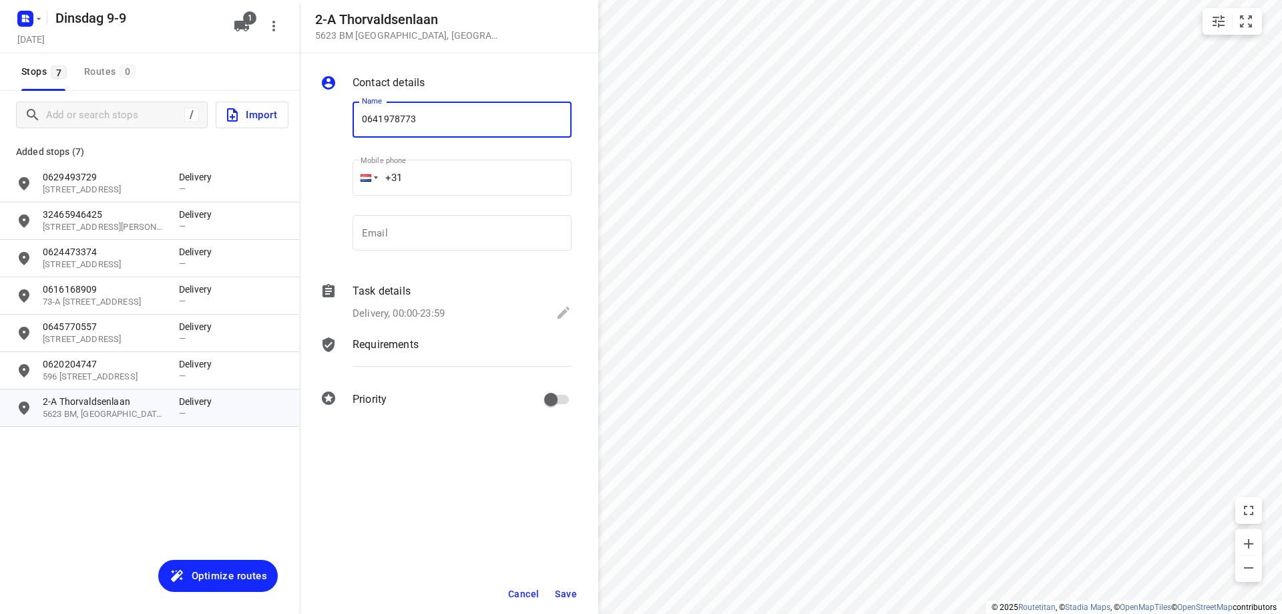
type input "0641978773"
click at [570, 586] on button "Save" at bounding box center [566, 594] width 33 height 24
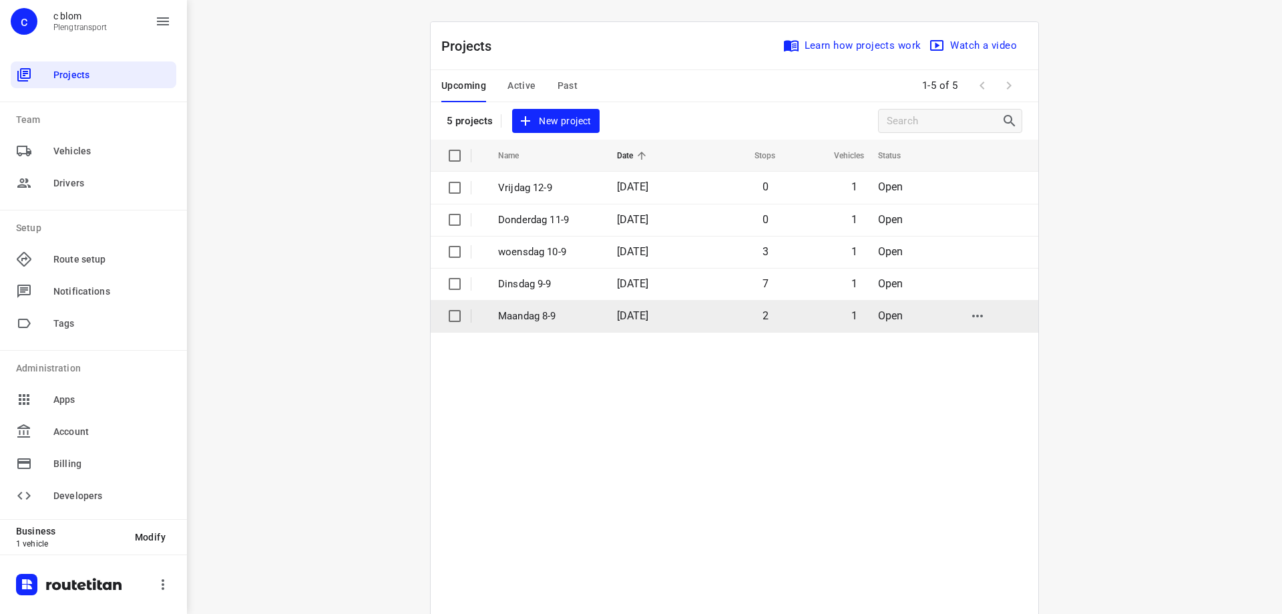
click at [585, 315] on p "Maandag 8-9" at bounding box center [547, 315] width 99 height 15
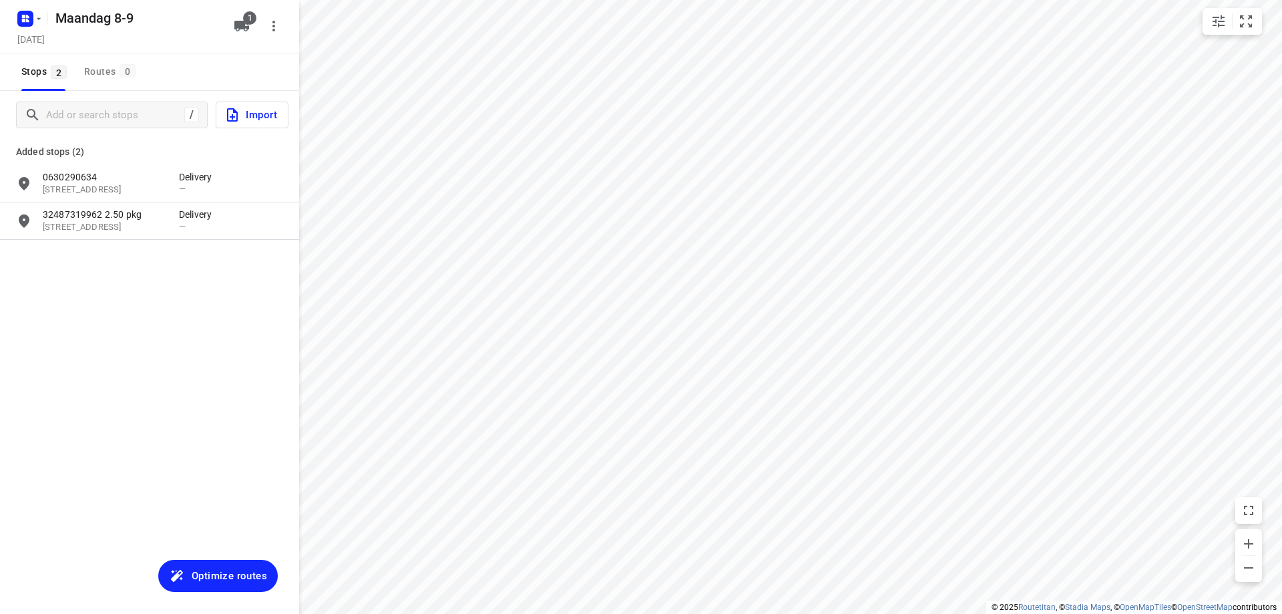
type input "distance"
click at [132, 115] on input "Add or search stops" at bounding box center [167, 115] width 240 height 21
click at [62, 118] on input "Add or search stops" at bounding box center [167, 115] width 240 height 21
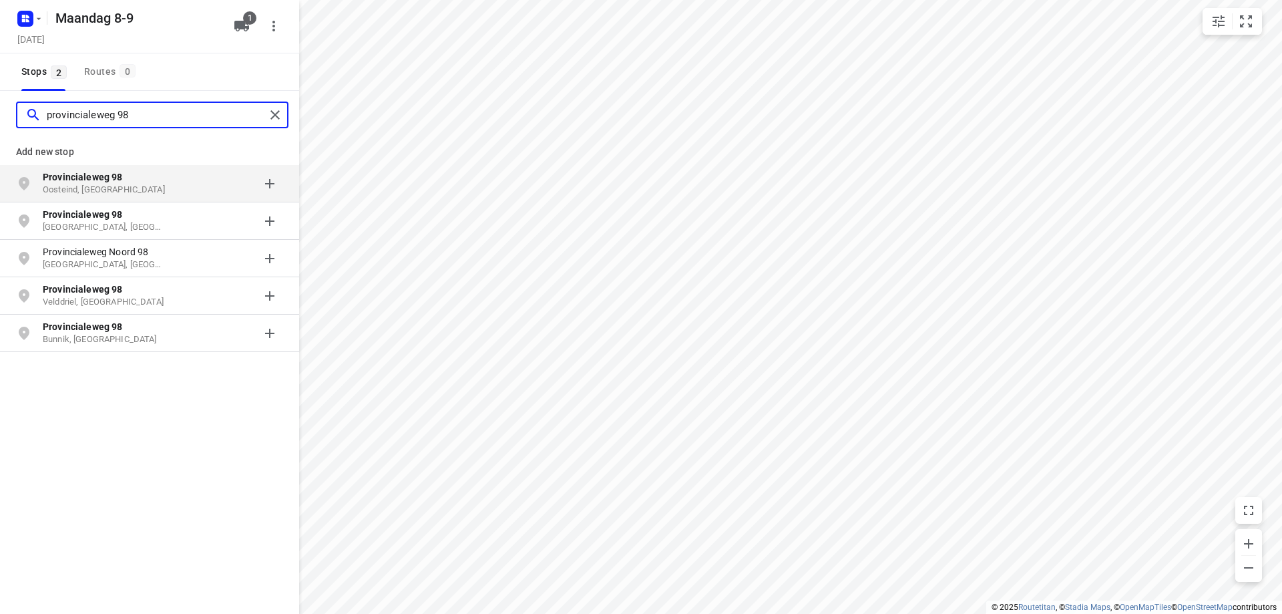
type input "provincialeweg 98"
click at [136, 189] on p "Oosteind, Nederland" at bounding box center [104, 190] width 123 height 13
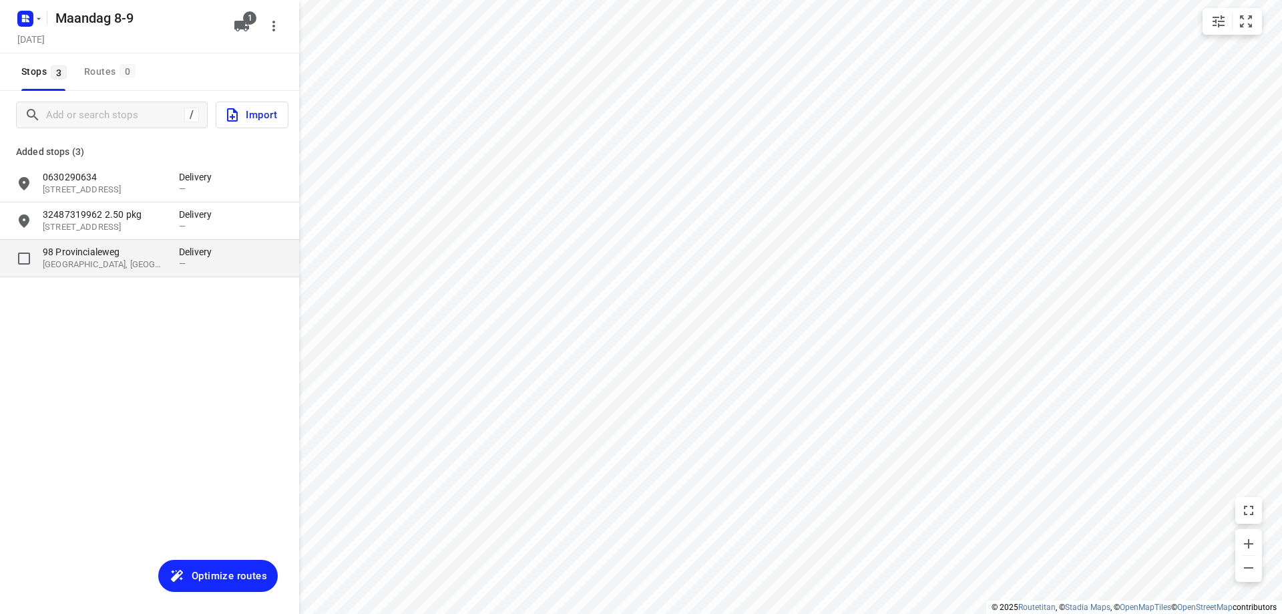
click at [133, 256] on p "98 Provincialeweg" at bounding box center [104, 251] width 123 height 13
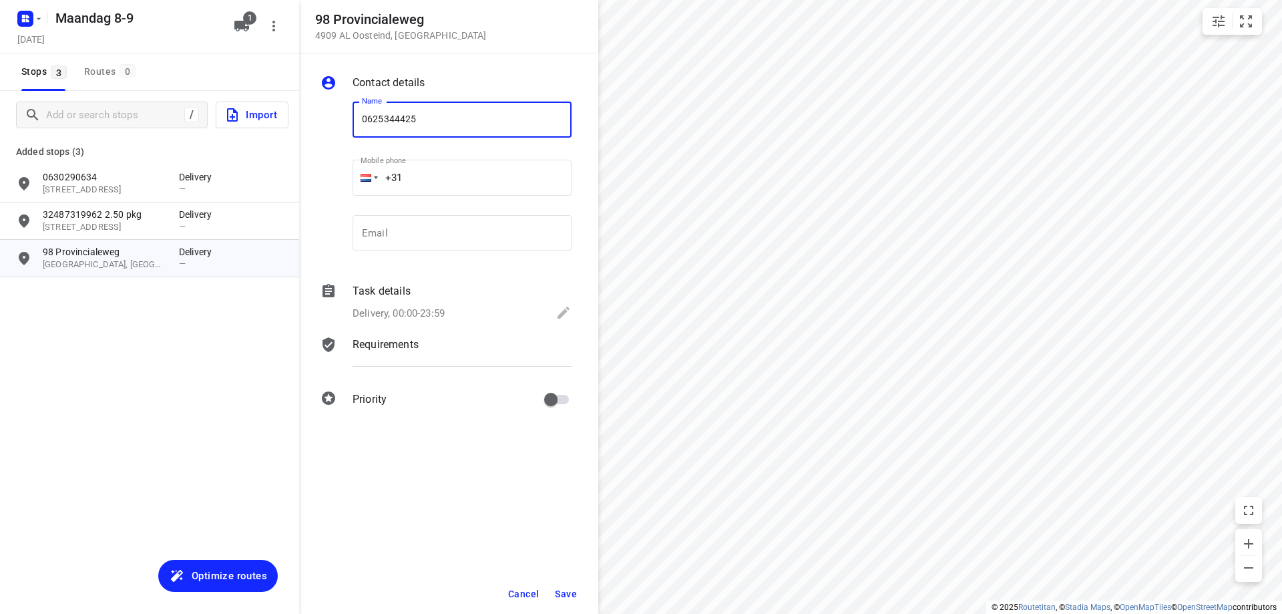
type input "0625344425"
click at [570, 590] on span "Save" at bounding box center [566, 593] width 22 height 11
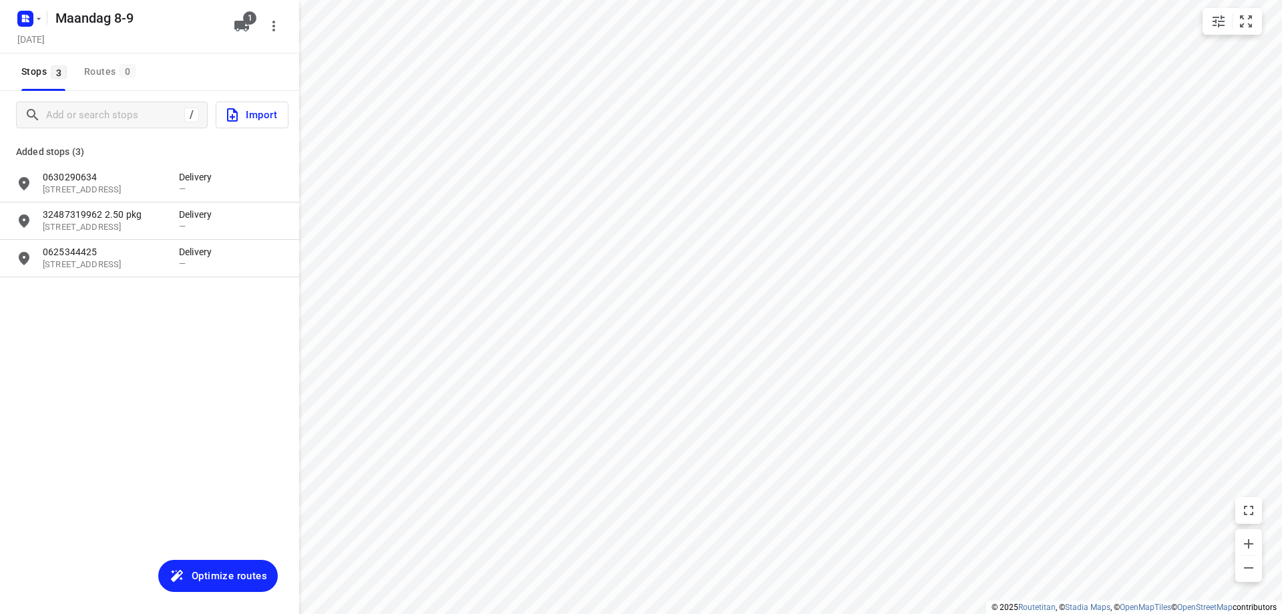
click at [226, 577] on span "Optimize routes" at bounding box center [229, 575] width 75 height 17
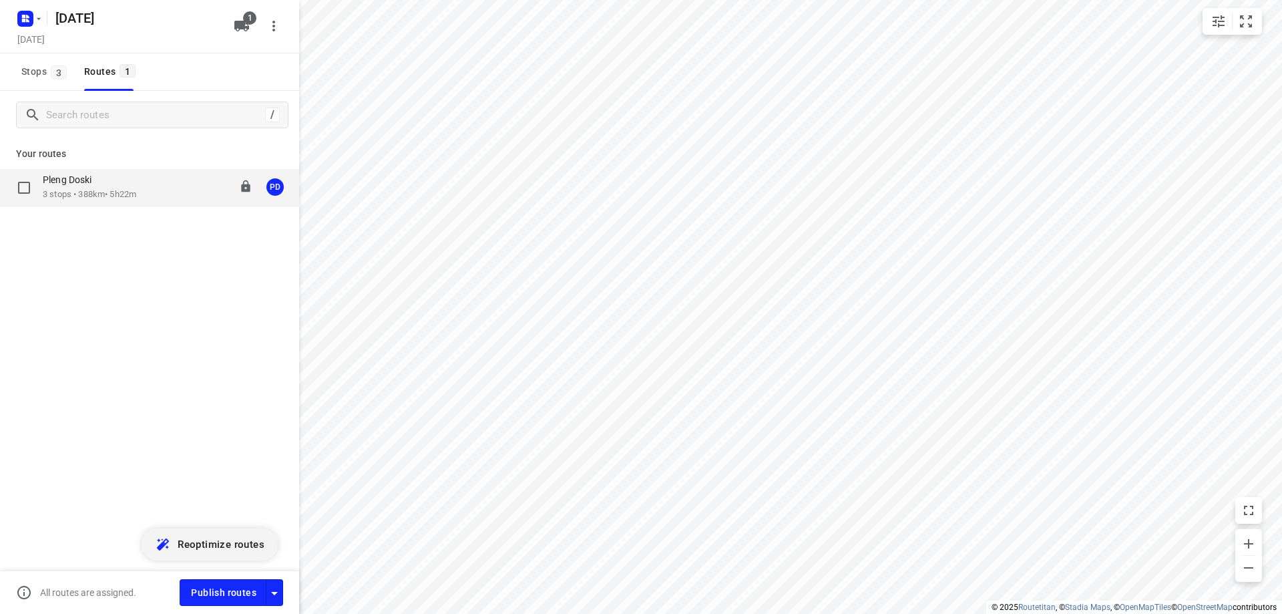
click at [176, 190] on div "Pleng Doski 3 stops • 388km • 5h22m 08:00-13:22 PD" at bounding box center [171, 187] width 256 height 27
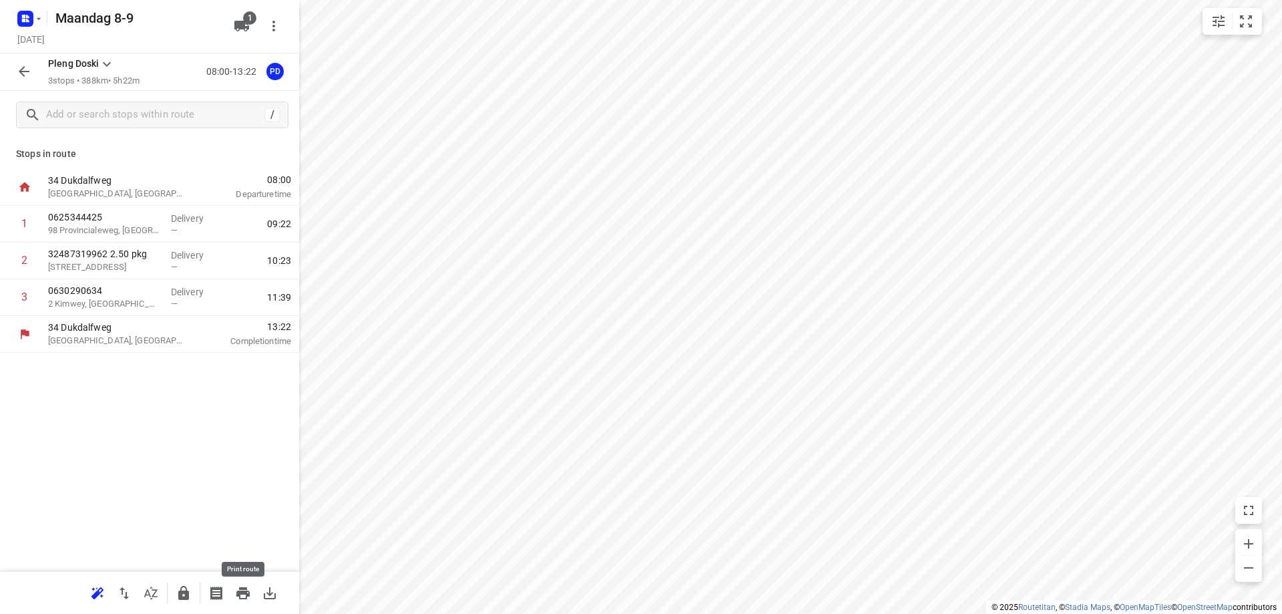
click at [242, 594] on icon "button" at bounding box center [242, 593] width 13 height 12
click at [134, 118] on input "text" at bounding box center [167, 115] width 240 height 21
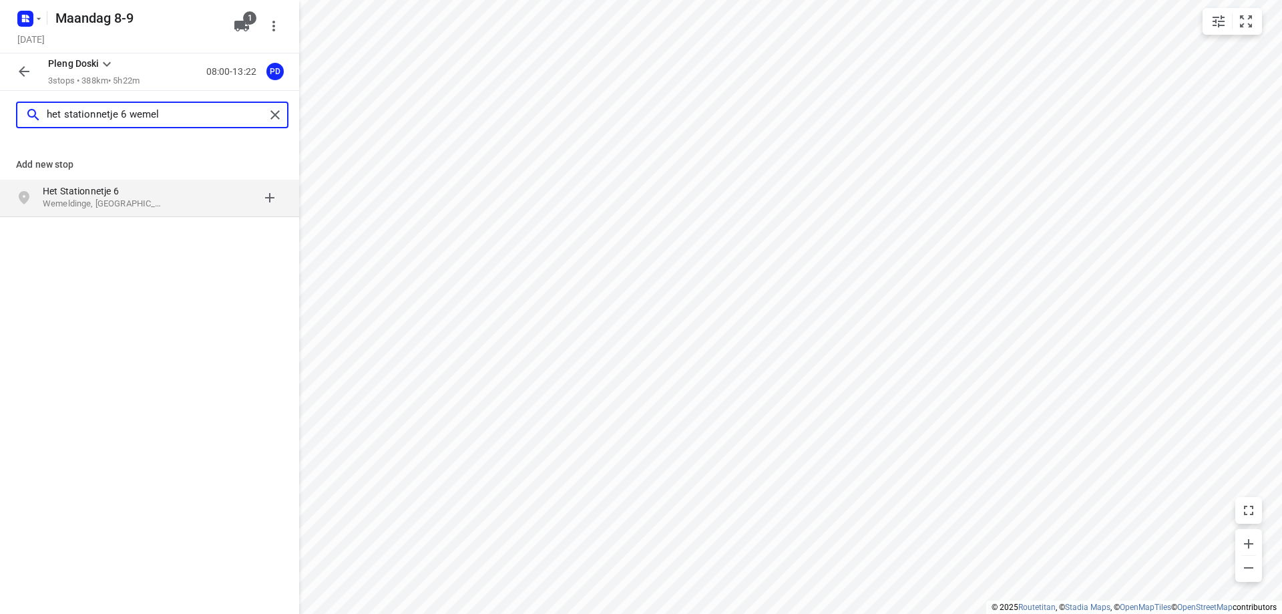
type input "het stationnetje 6 wemel"
click at [136, 196] on p "Het Stationnetje 6" at bounding box center [104, 190] width 123 height 13
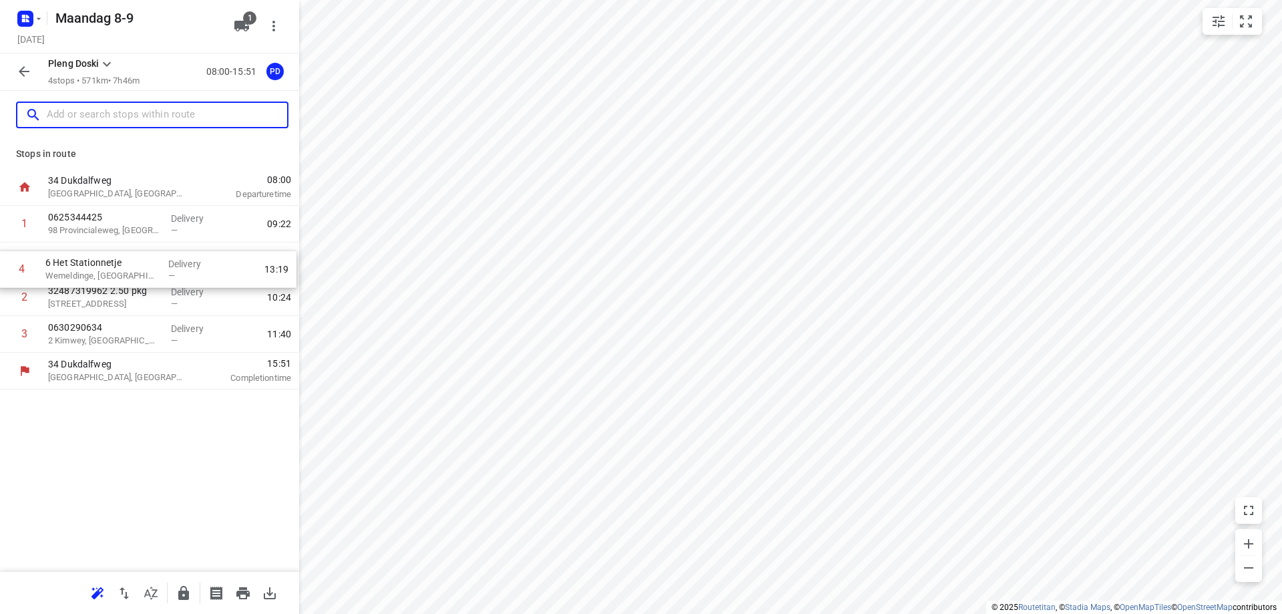
drag, startPoint x: 142, startPoint y: 335, endPoint x: 136, endPoint y: 269, distance: 66.4
click at [136, 269] on div "1 0625344425 98 Provincialeweg, Oosteind Delivery — 09:22 2 32487319962 2.50 pk…" at bounding box center [149, 279] width 299 height 147
click at [153, 265] on p "Wemeldinge, Netherlands" at bounding box center [104, 266] width 112 height 13
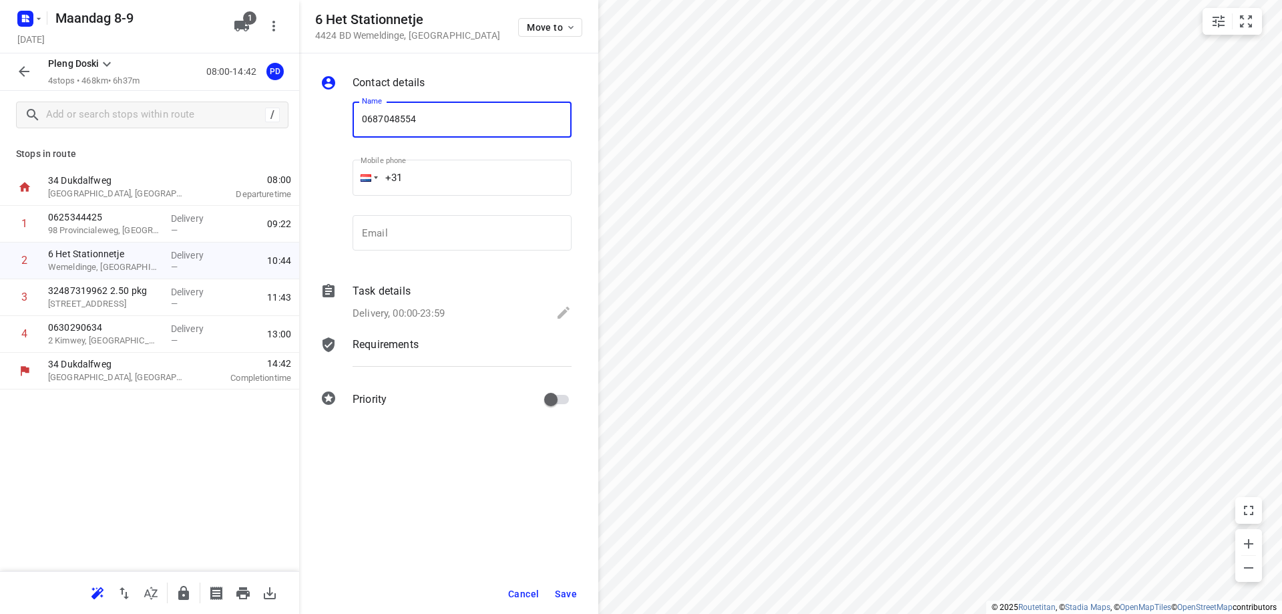
type input "0687048554"
click at [571, 590] on span "Save" at bounding box center [566, 593] width 22 height 11
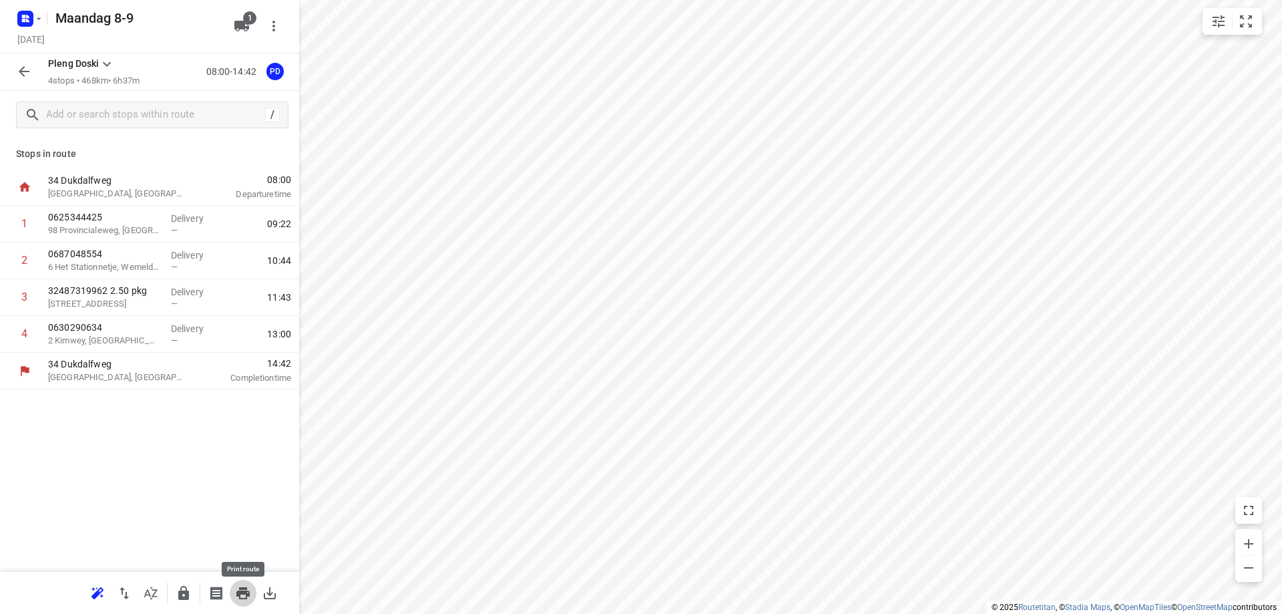
click at [240, 597] on icon "button" at bounding box center [242, 593] width 13 height 12
